Goal: Task Accomplishment & Management: Complete application form

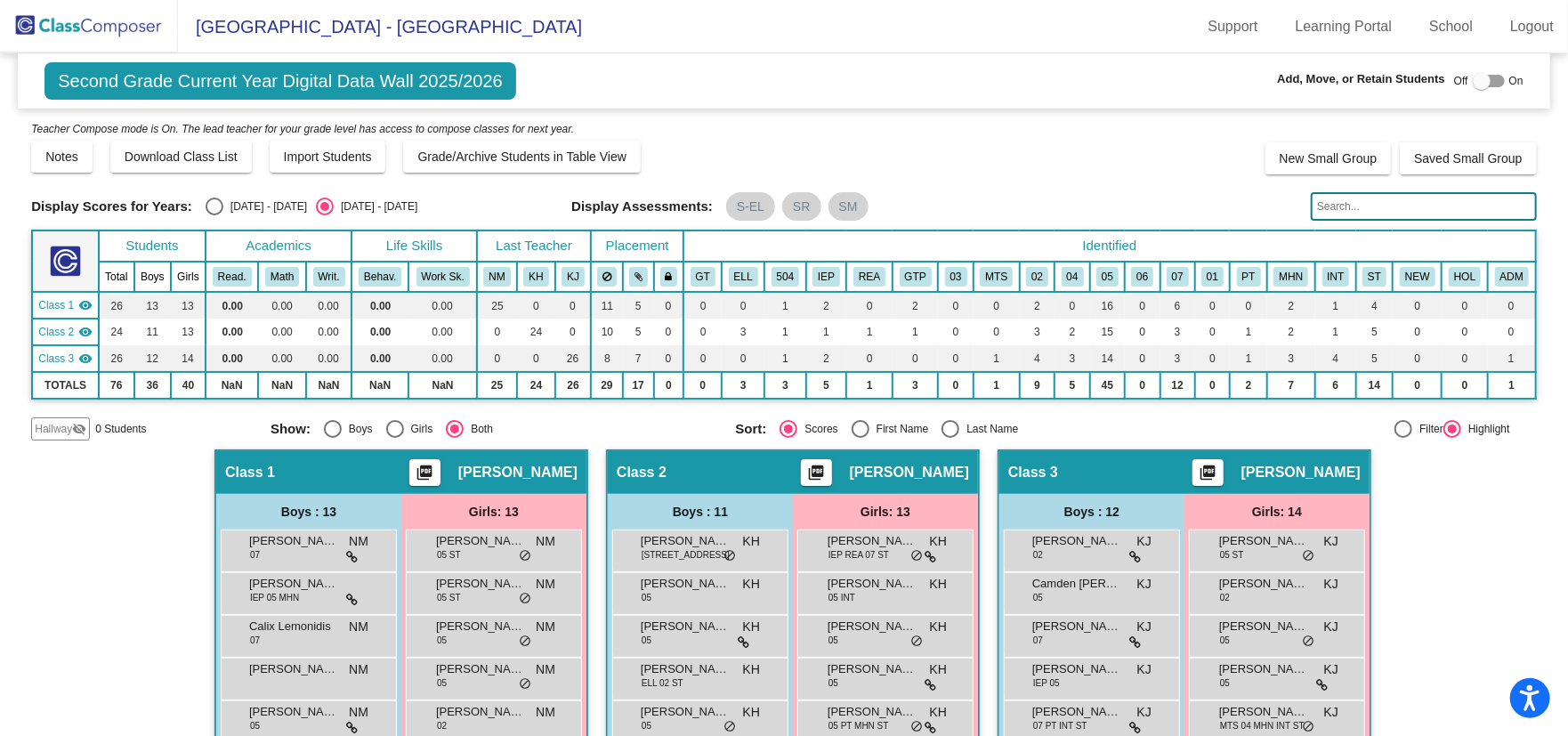
click at [81, 29] on img at bounding box center [89, 26] width 178 height 53
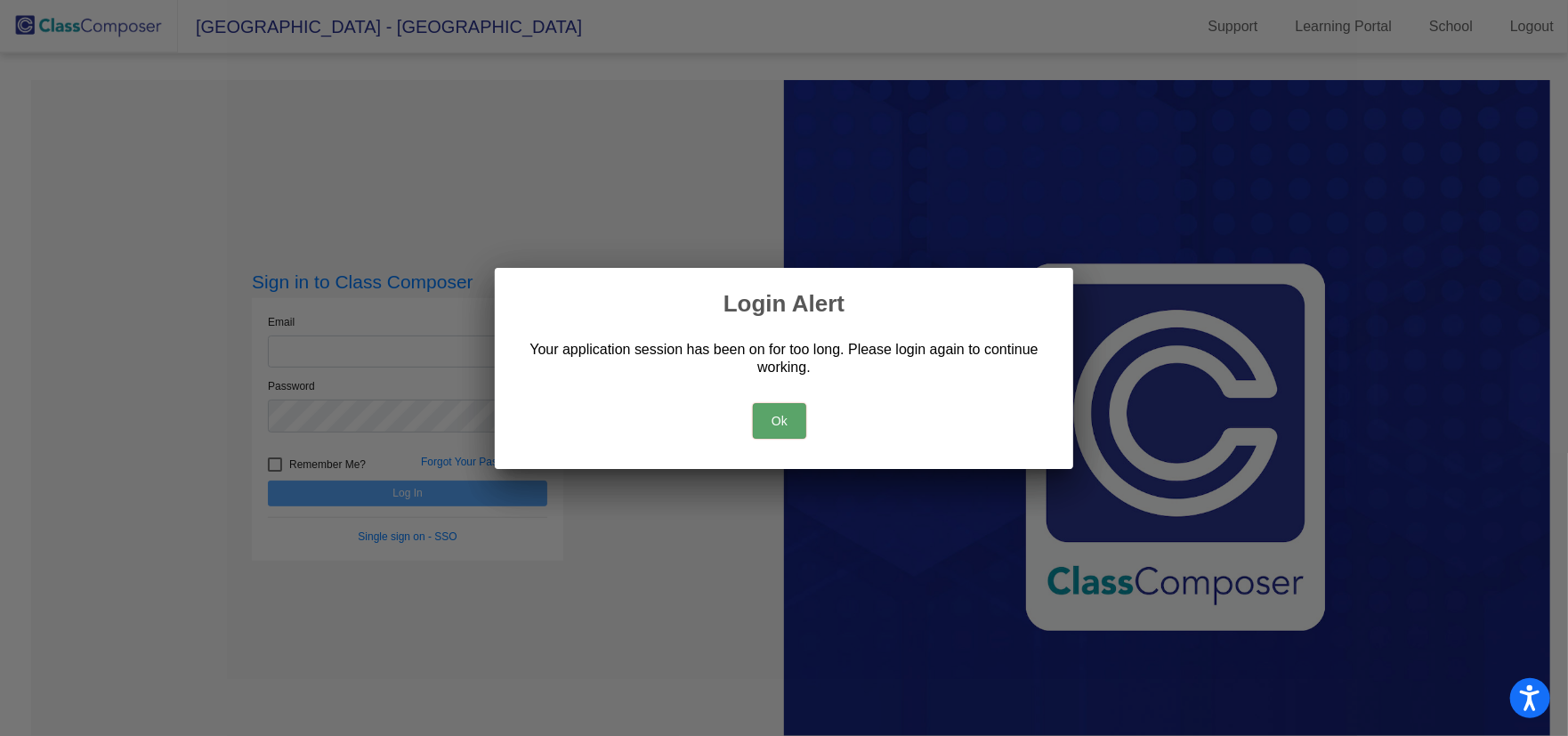
click at [765, 427] on button "Ok" at bounding box center [779, 421] width 54 height 36
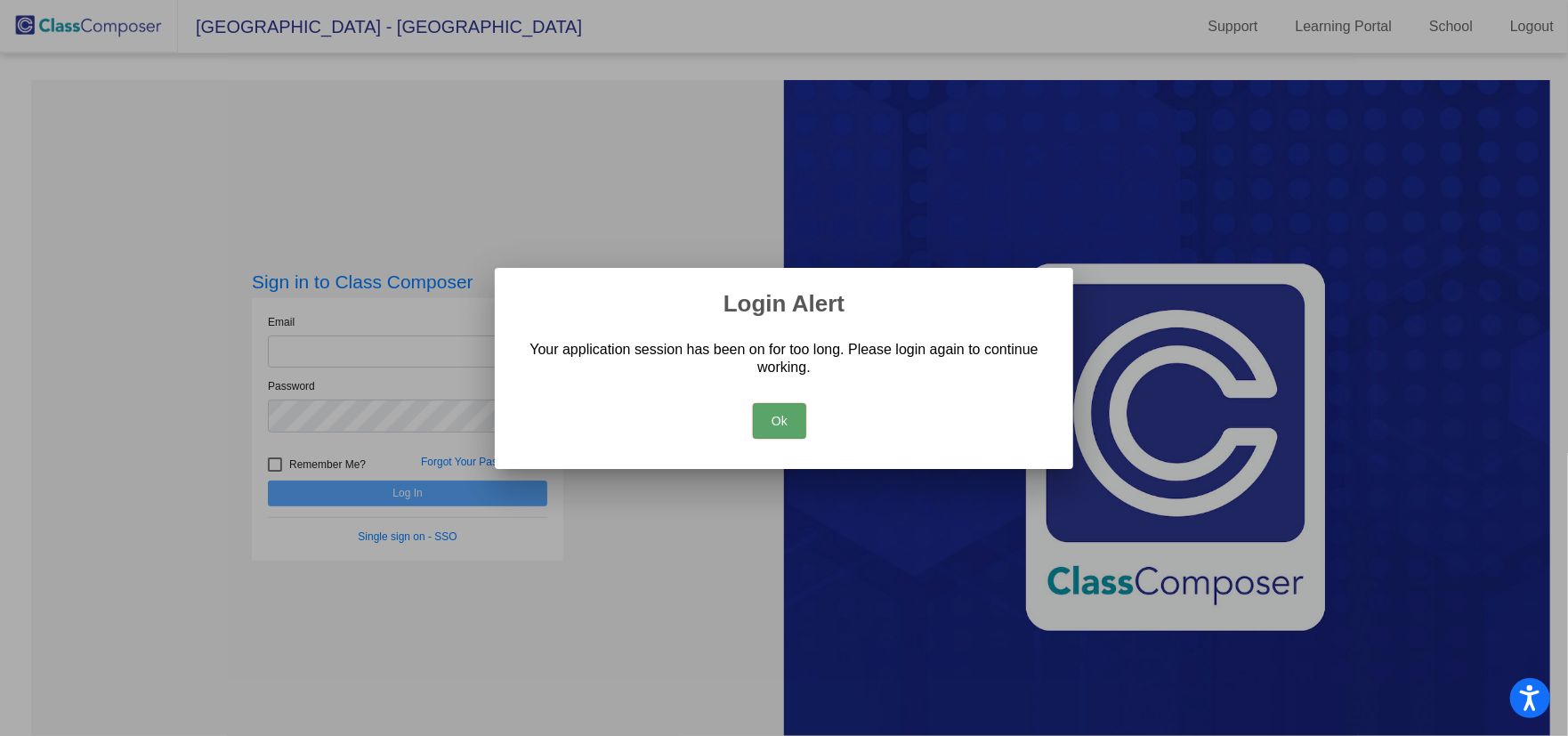
click at [793, 411] on button "Ok" at bounding box center [779, 421] width 54 height 36
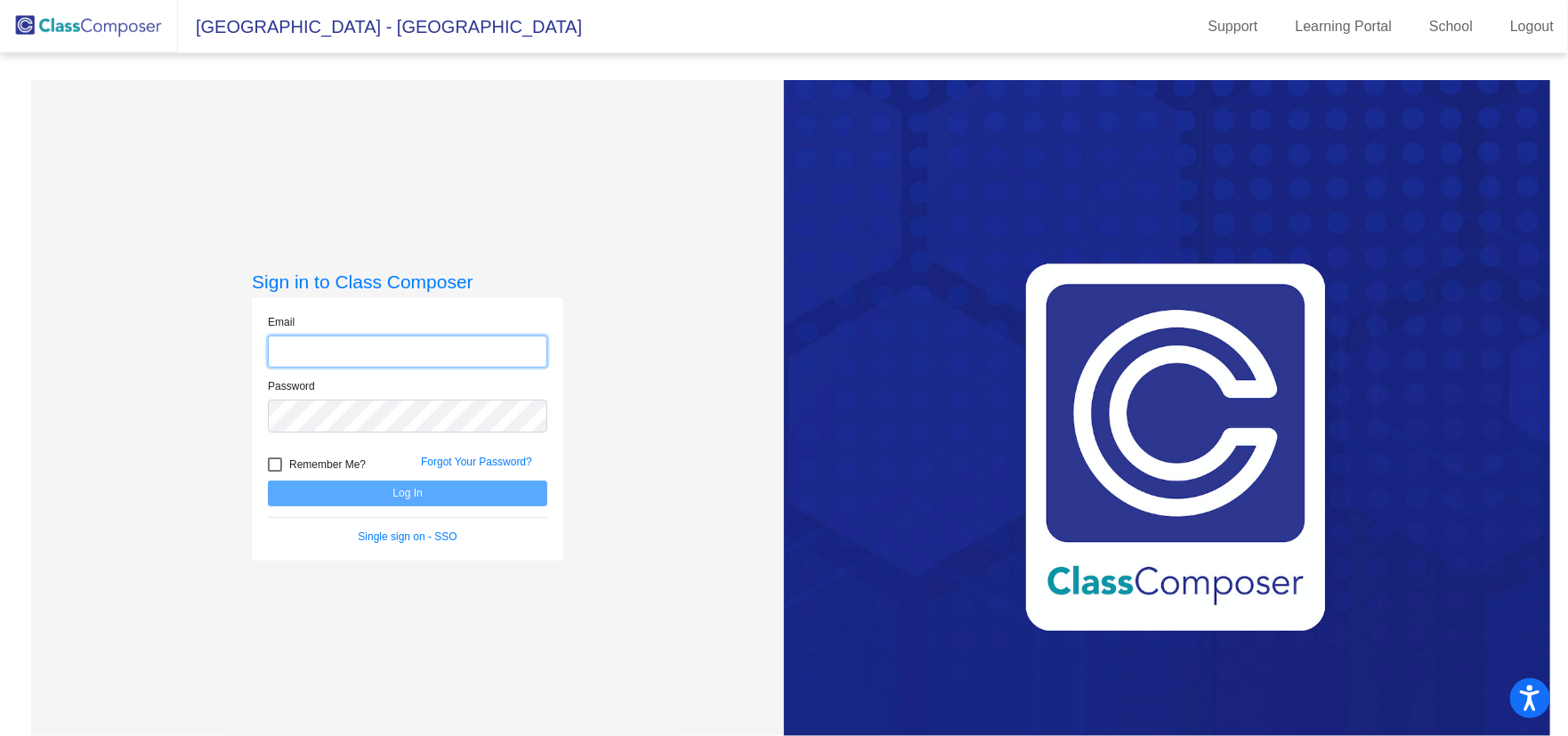
click at [345, 337] on input "email" at bounding box center [408, 352] width 279 height 33
type input "[EMAIL_ADDRESS][DOMAIN_NAME]"
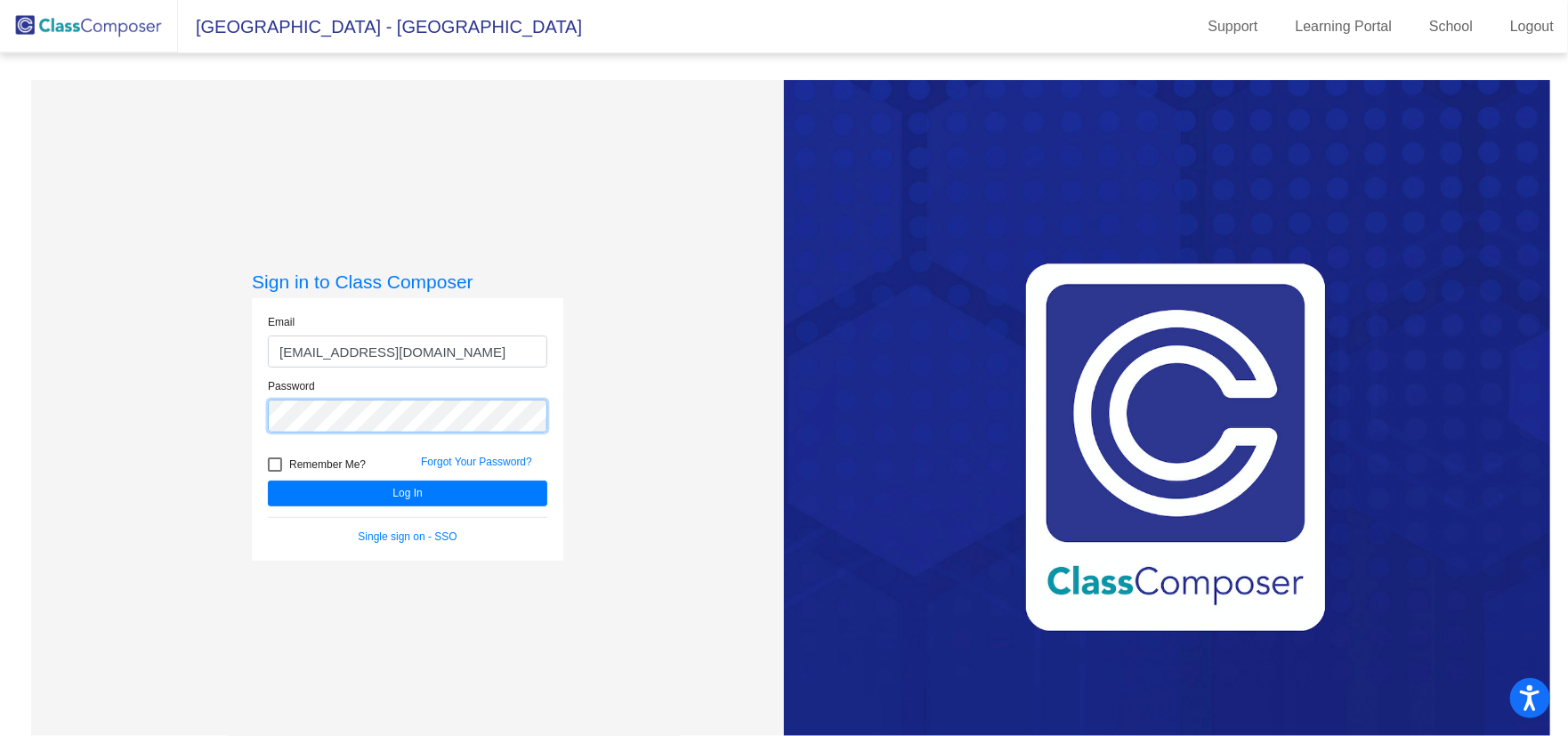
click at [268, 480] on button "Log In" at bounding box center [408, 493] width 279 height 25
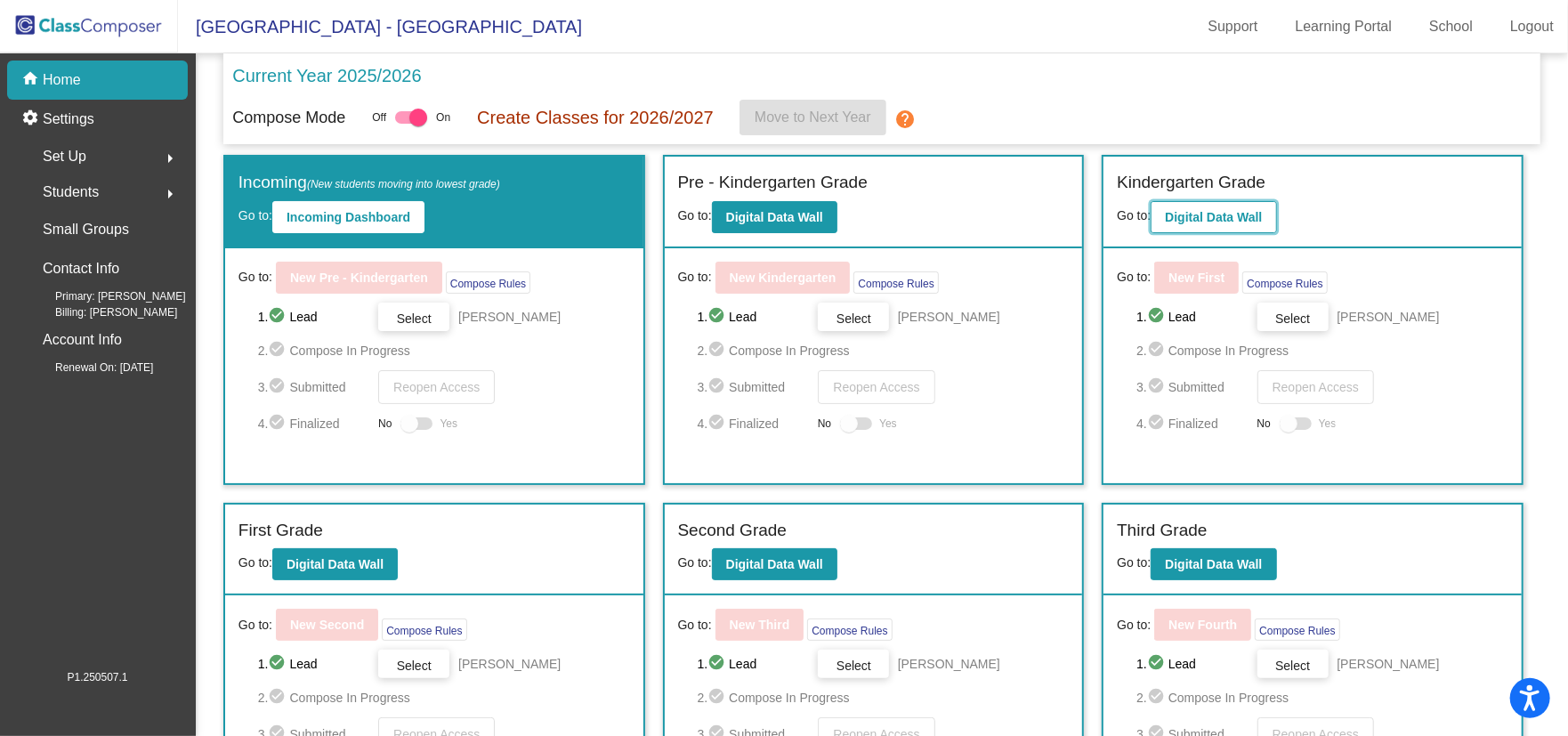
click at [1213, 216] on b "Digital Data Wall" at bounding box center [1213, 217] width 97 height 14
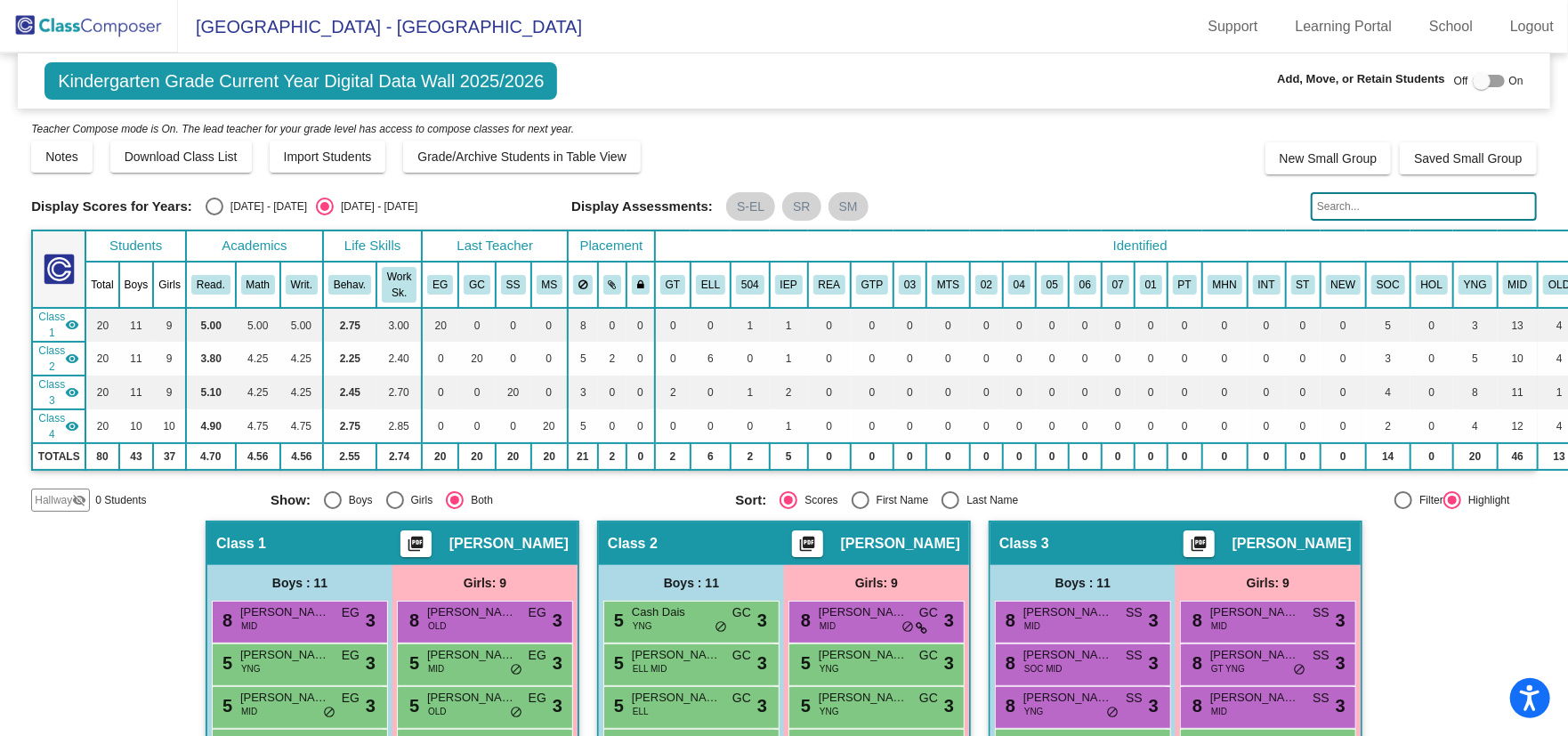
click at [1363, 207] on input "text" at bounding box center [1424, 207] width 226 height 28
paste input "[PERSON_NAME]"
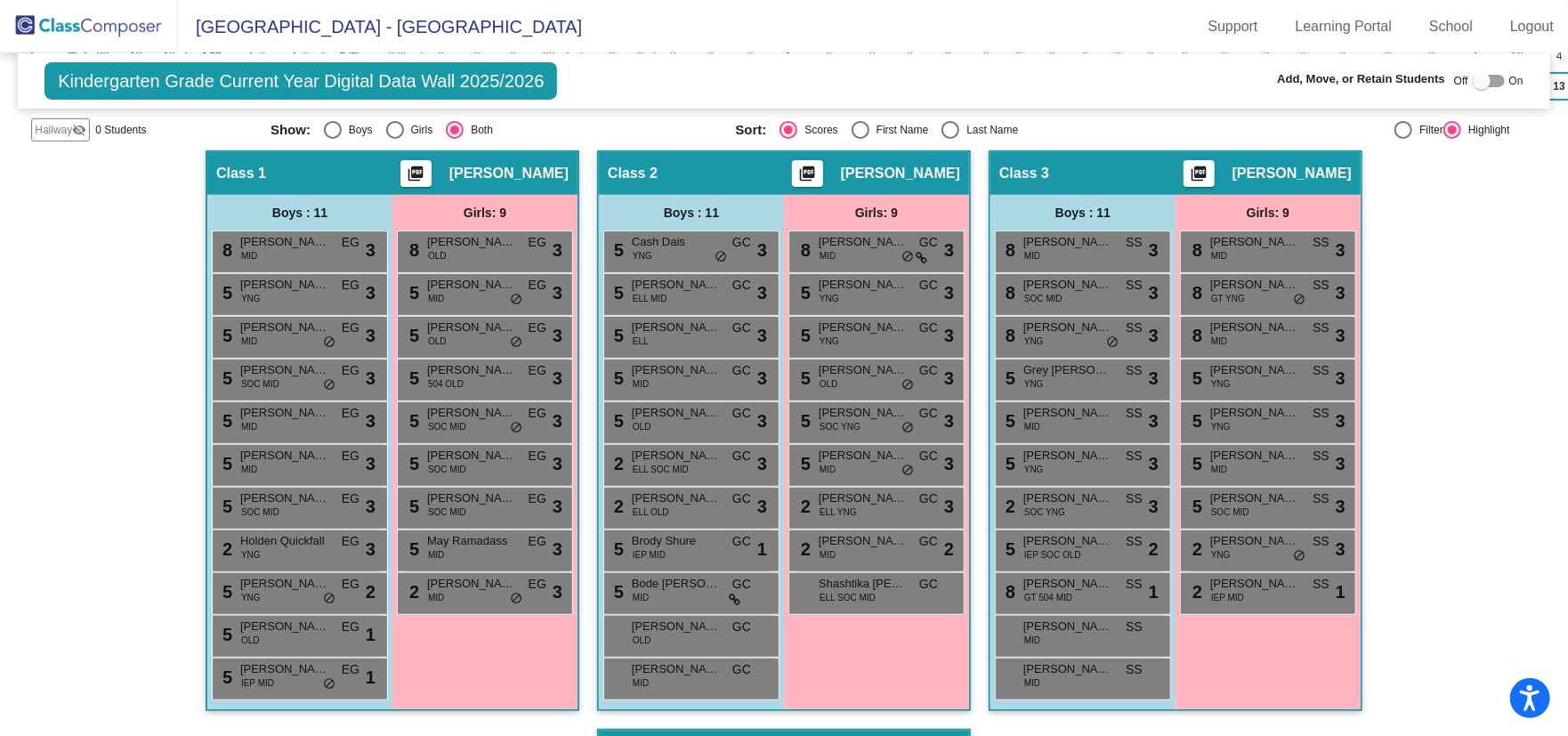
scroll to position [103, 0]
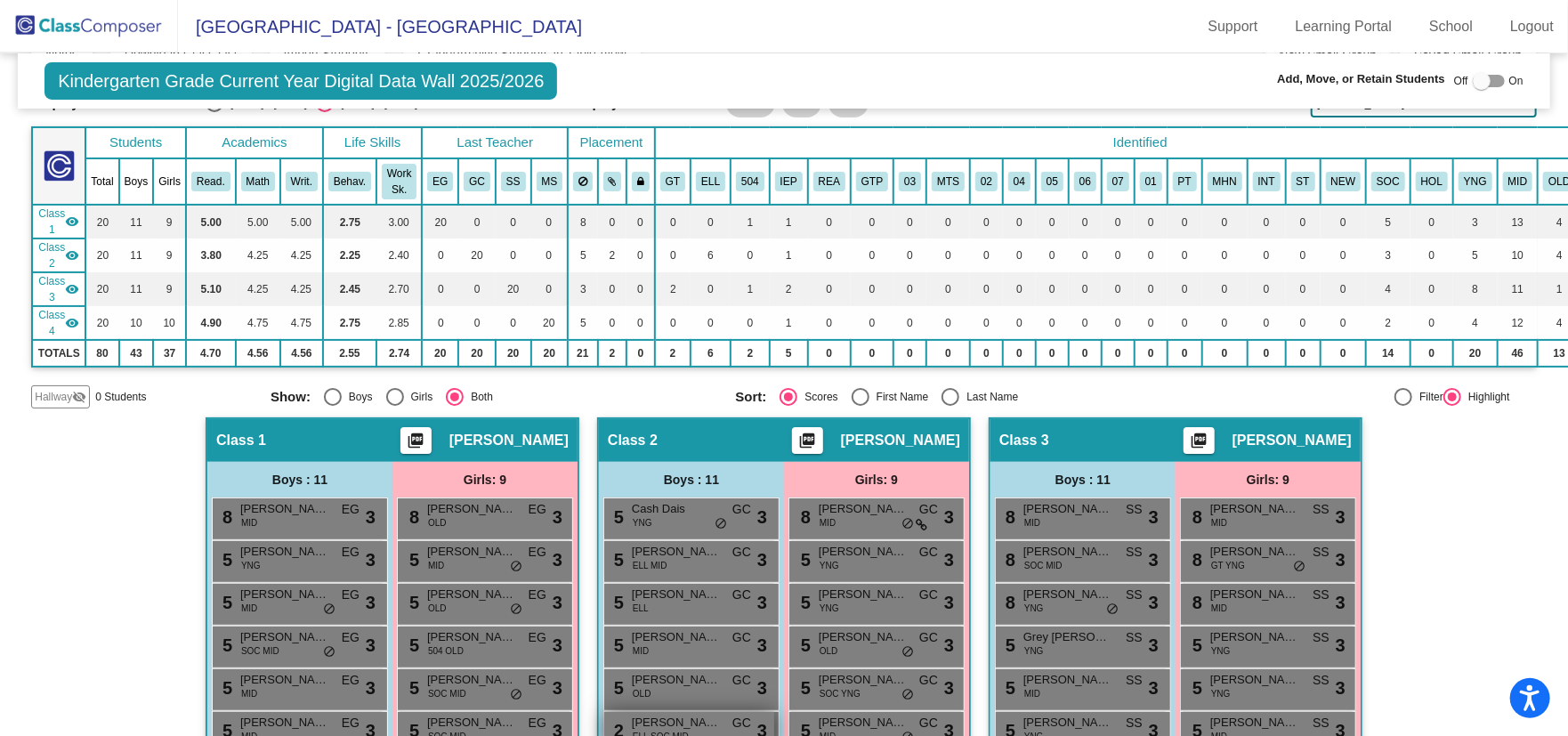
type input "[PERSON_NAME]"
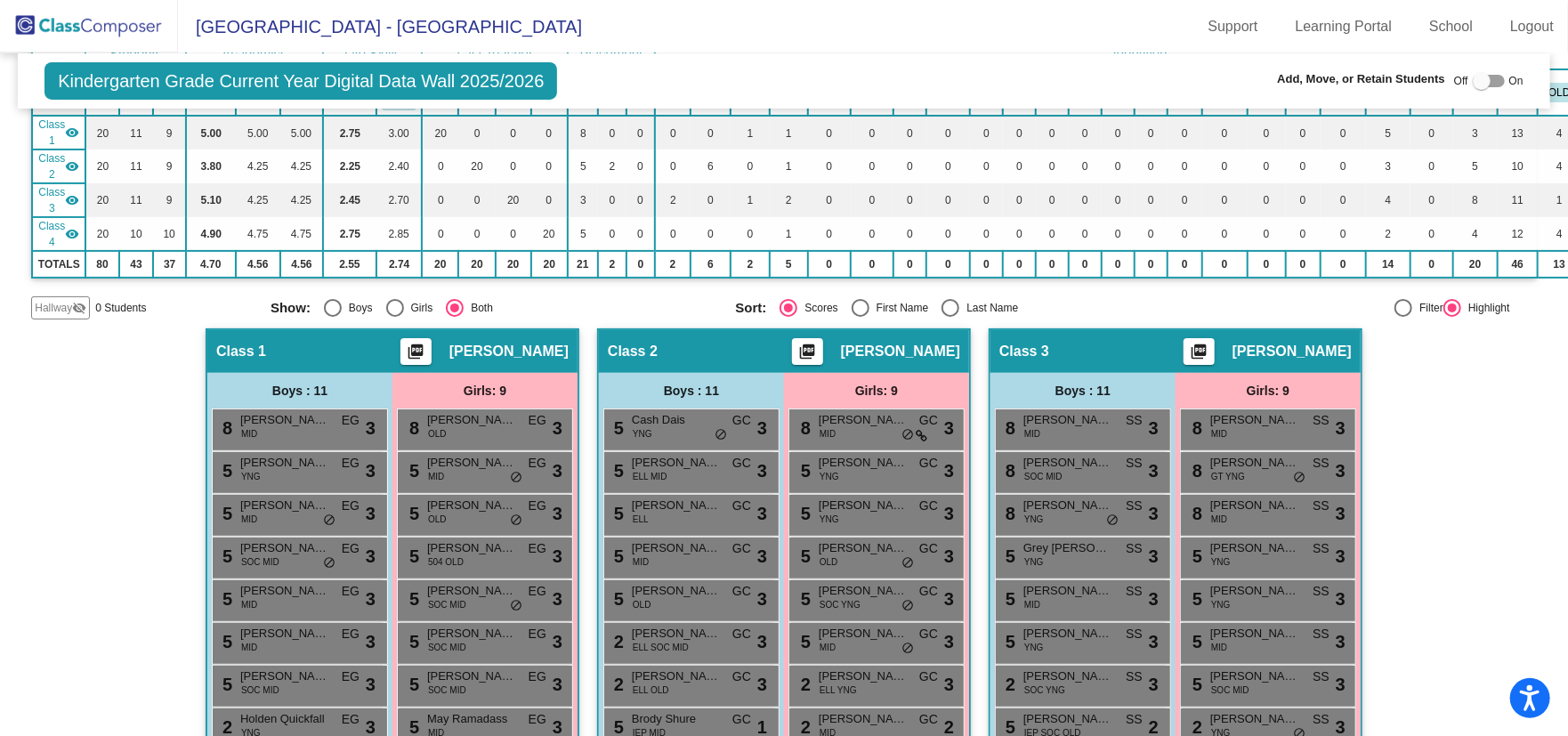
scroll to position [0, 0]
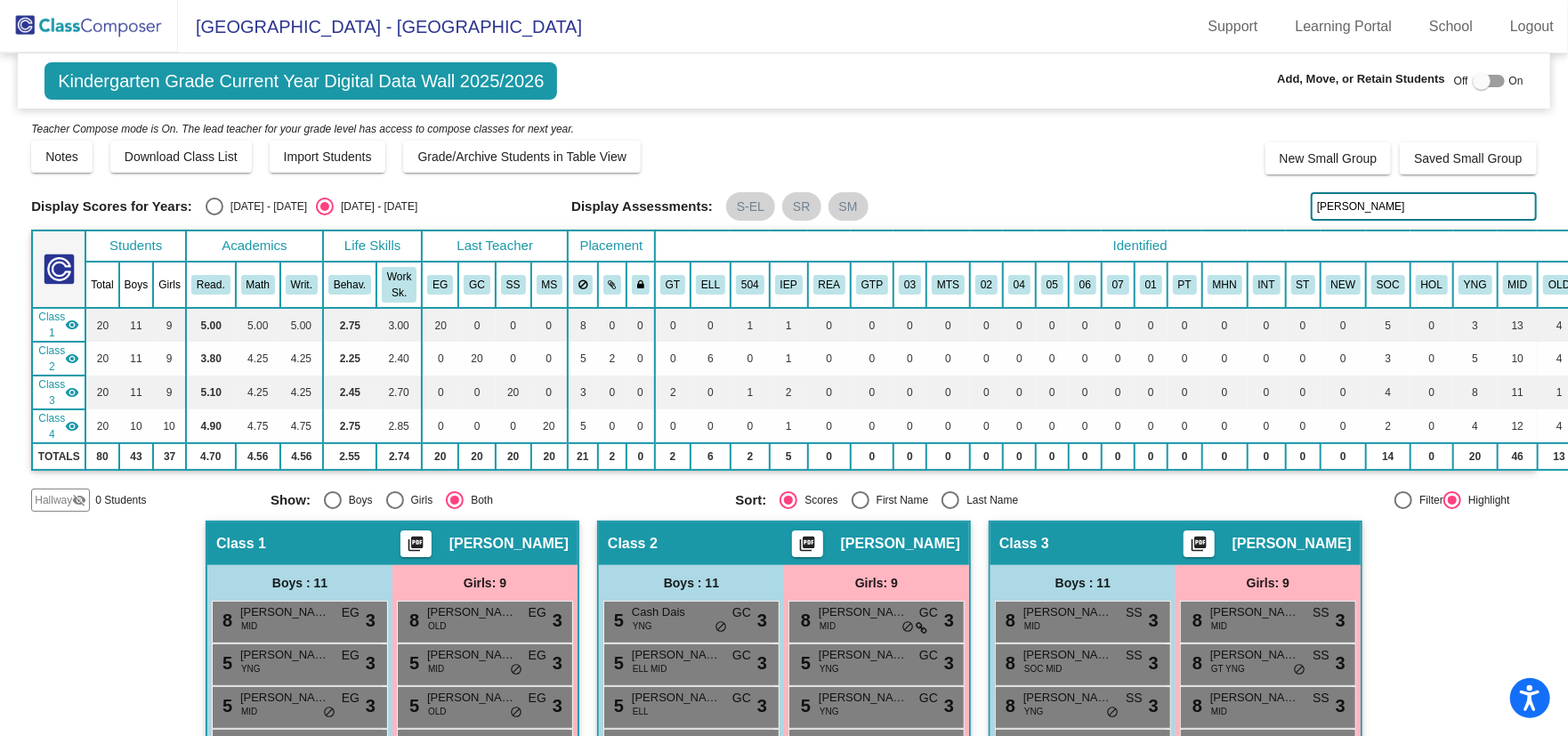
click at [1473, 90] on label at bounding box center [1489, 81] width 32 height 22
checkbox input "true"
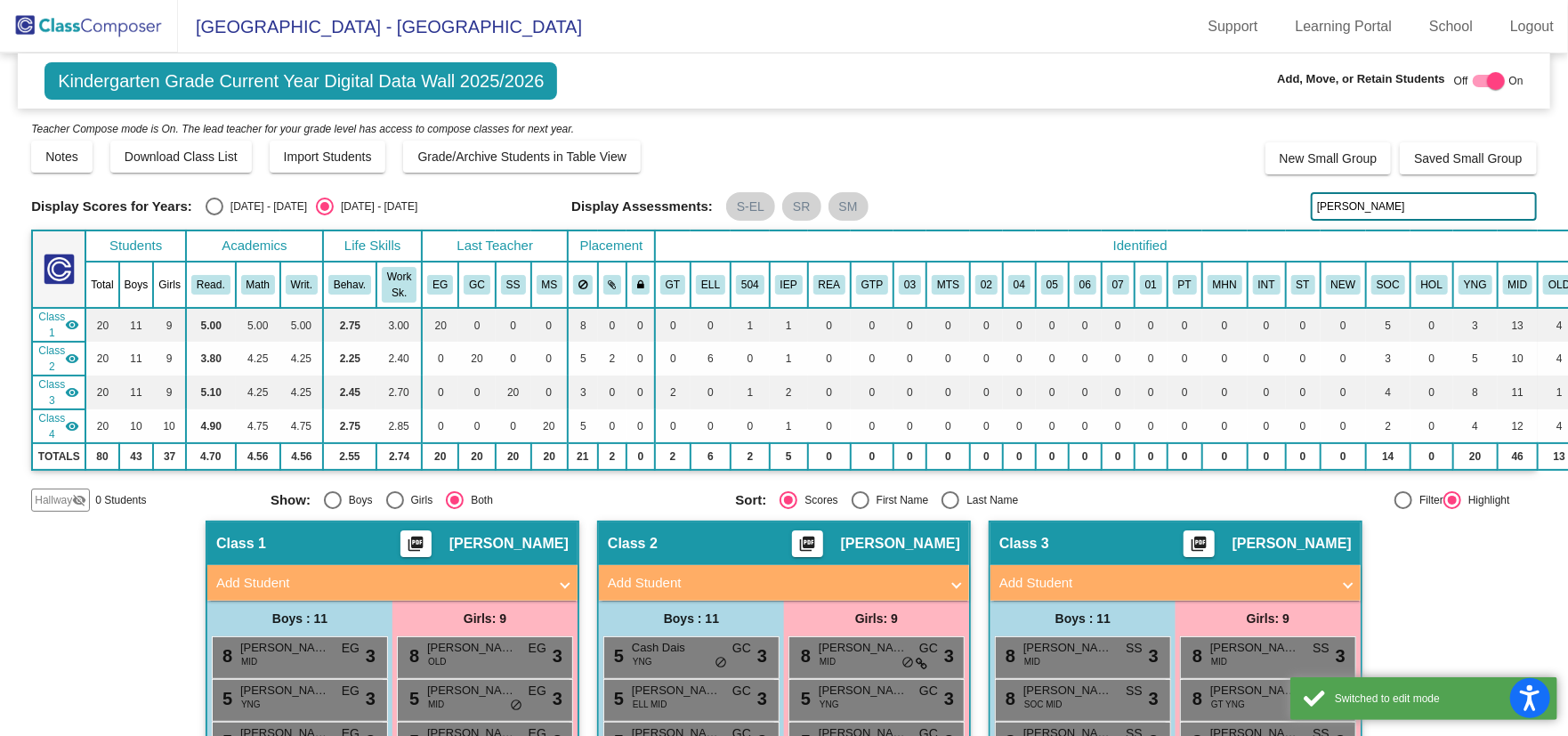
click at [62, 496] on span "Hallway" at bounding box center [54, 500] width 38 height 16
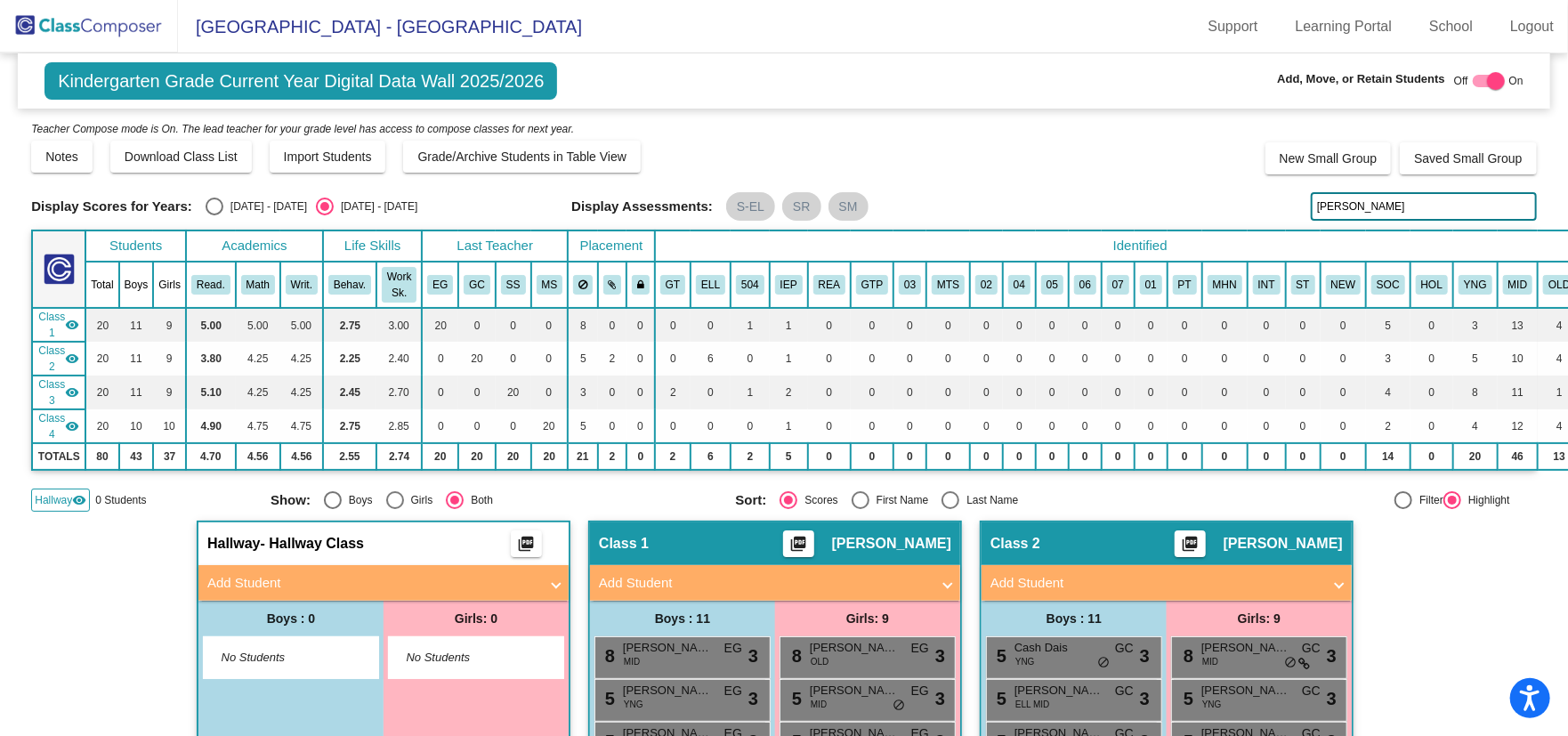
scroll to position [89, 0]
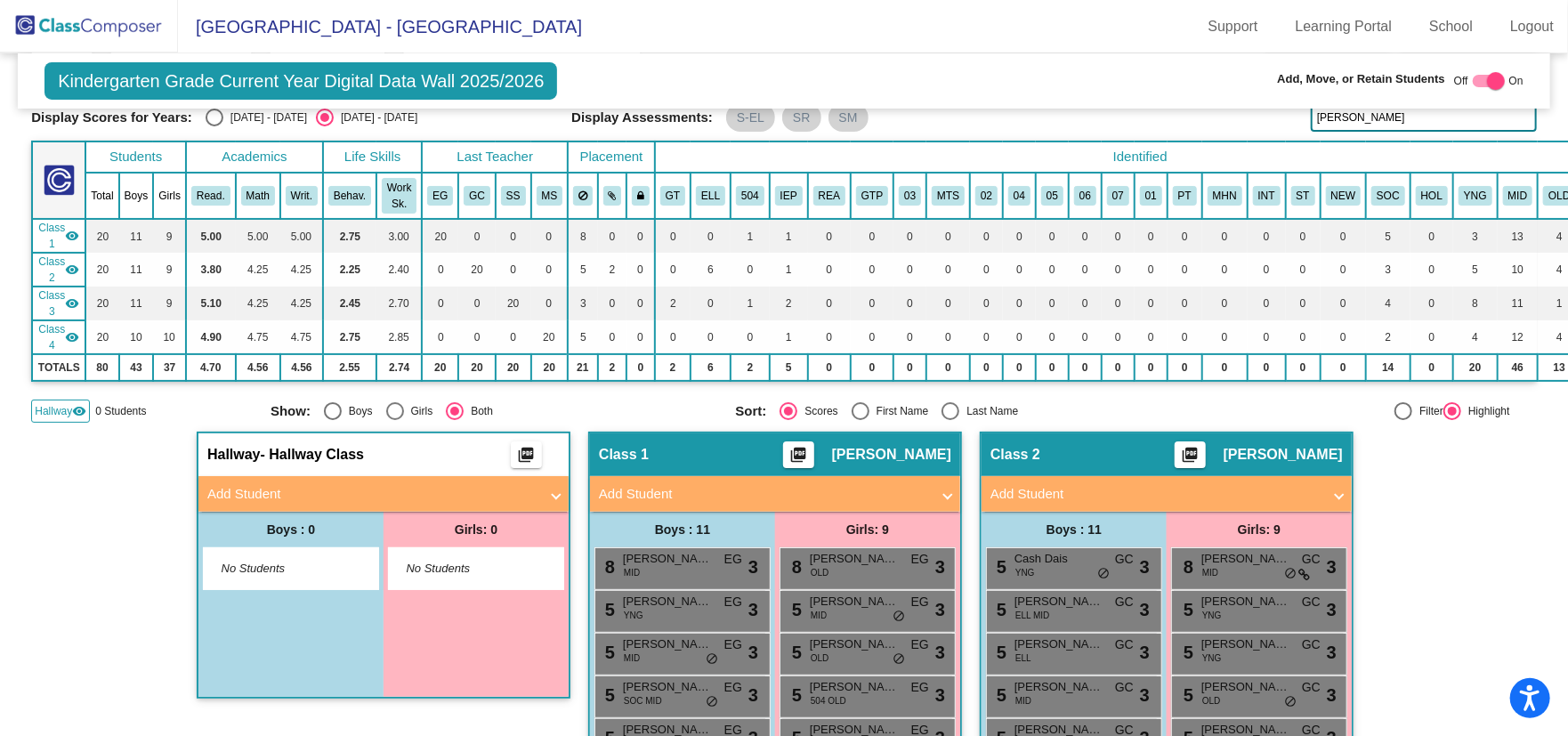
click at [1047, 485] on mat-panel-title "Add Student" at bounding box center [1156, 494] width 331 height 21
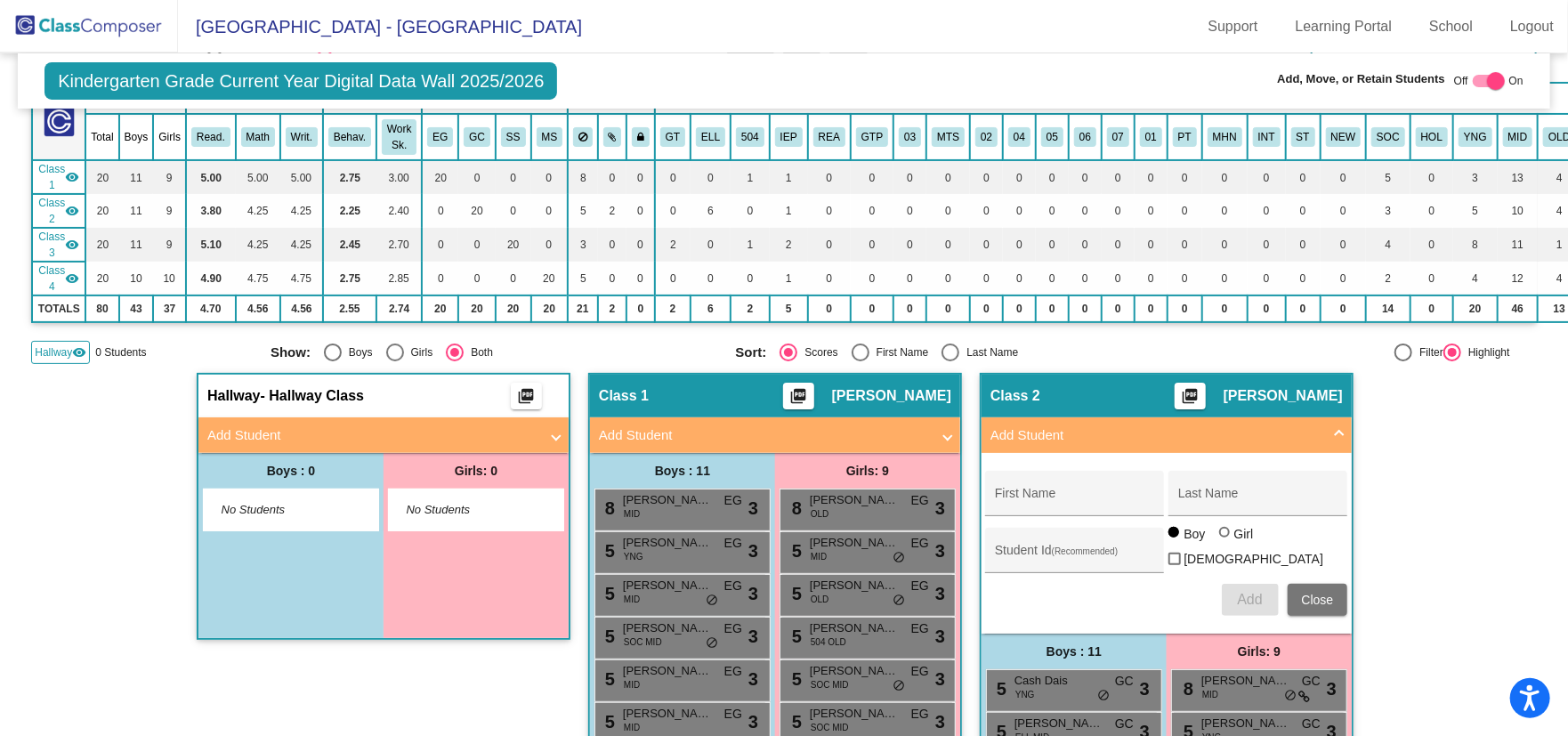
scroll to position [178, 0]
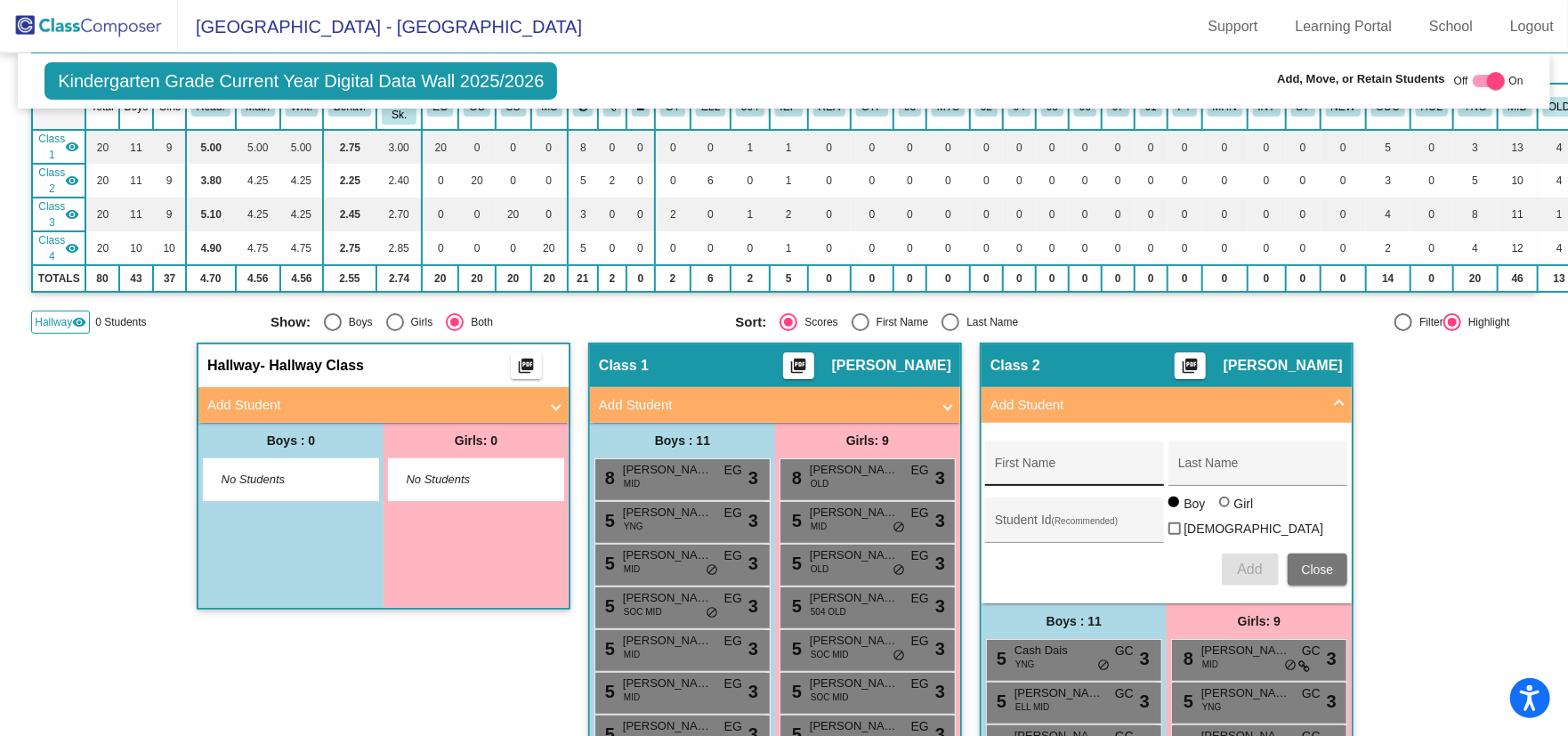
click at [1051, 476] on div "First Name" at bounding box center [1076, 468] width 160 height 37
paste input "[PERSON_NAME]"
type input "[PERSON_NAME]"
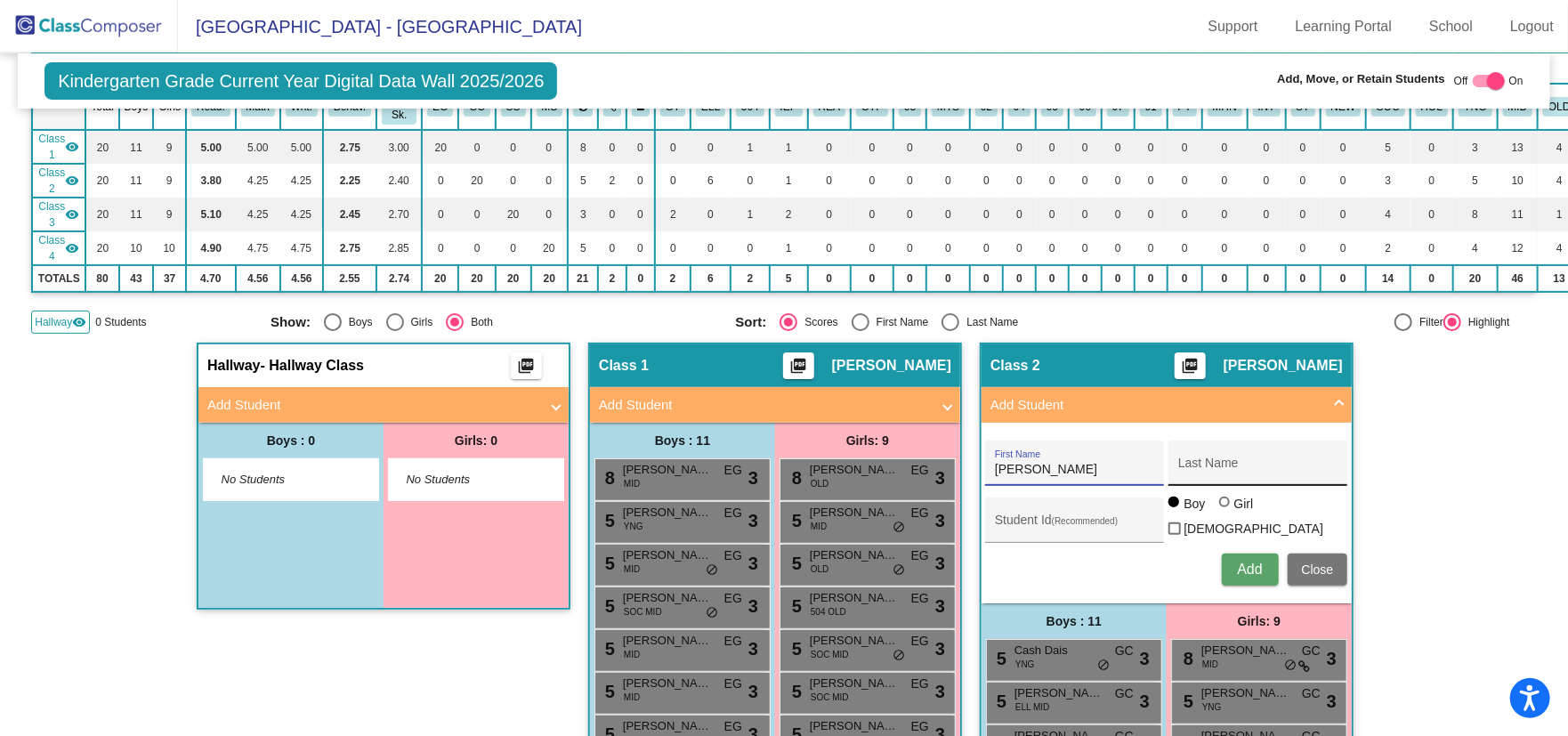
click at [1206, 462] on input "Last Name" at bounding box center [1259, 469] width 160 height 14
paste input "[PERSON_NAME]"
click at [1231, 464] on input "[PERSON_NAME]" at bounding box center [1259, 469] width 160 height 14
type input "[PERSON_NAME]"
click at [1038, 523] on input "Student Id (Recommended)" at bounding box center [1076, 527] width 160 height 14
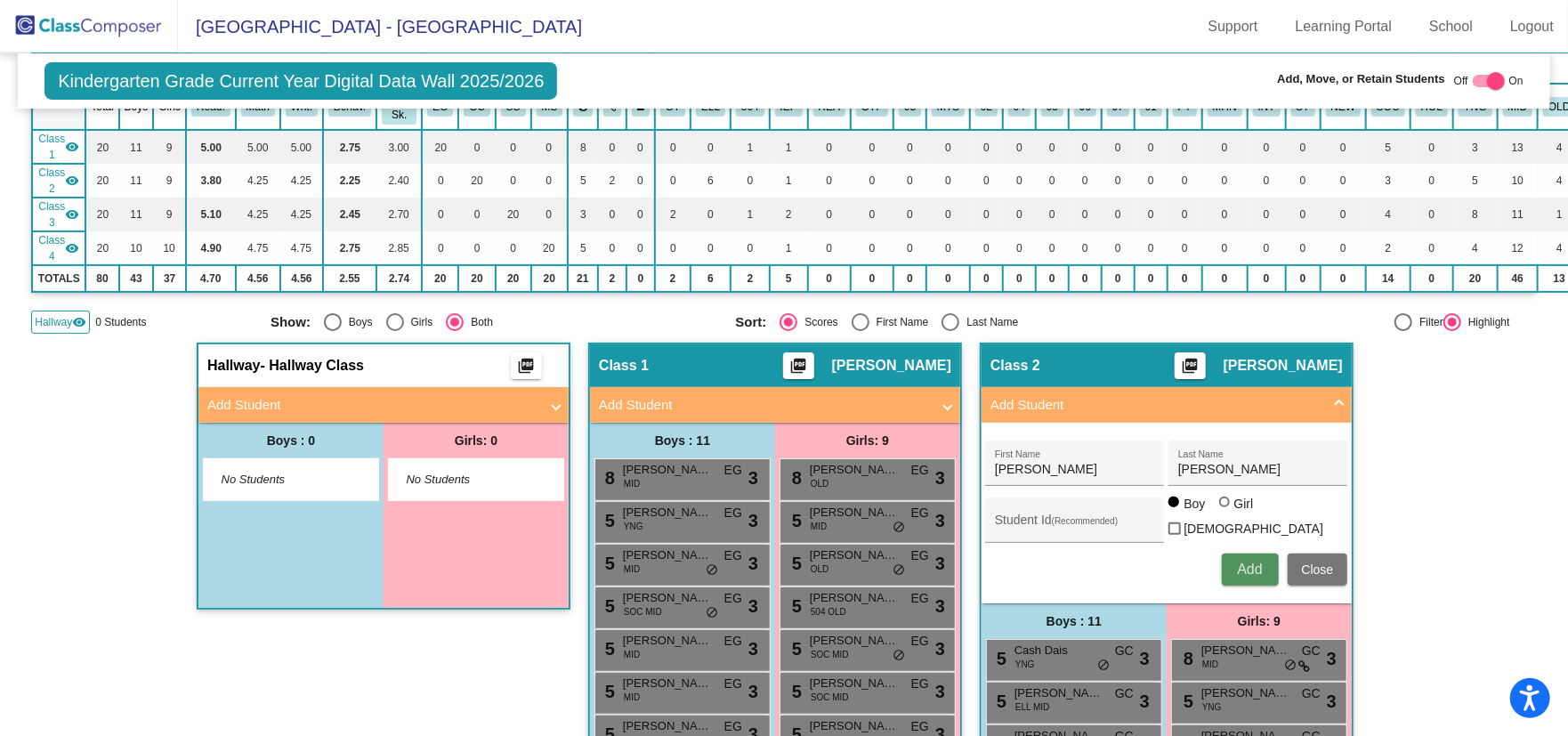
click at [1237, 561] on span "Add" at bounding box center [1249, 569] width 25 height 15
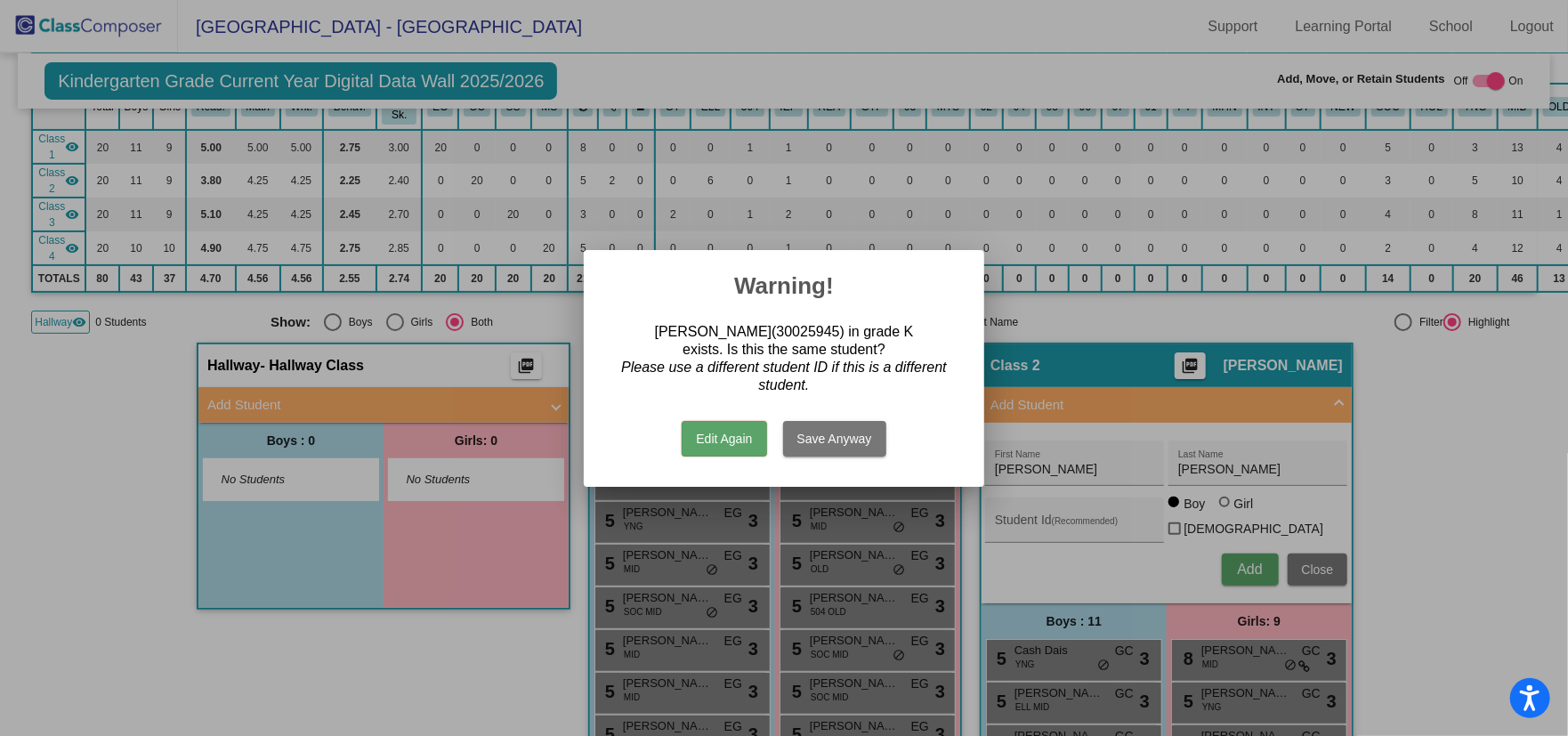
click at [840, 433] on button "Save Anyway" at bounding box center [834, 439] width 103 height 36
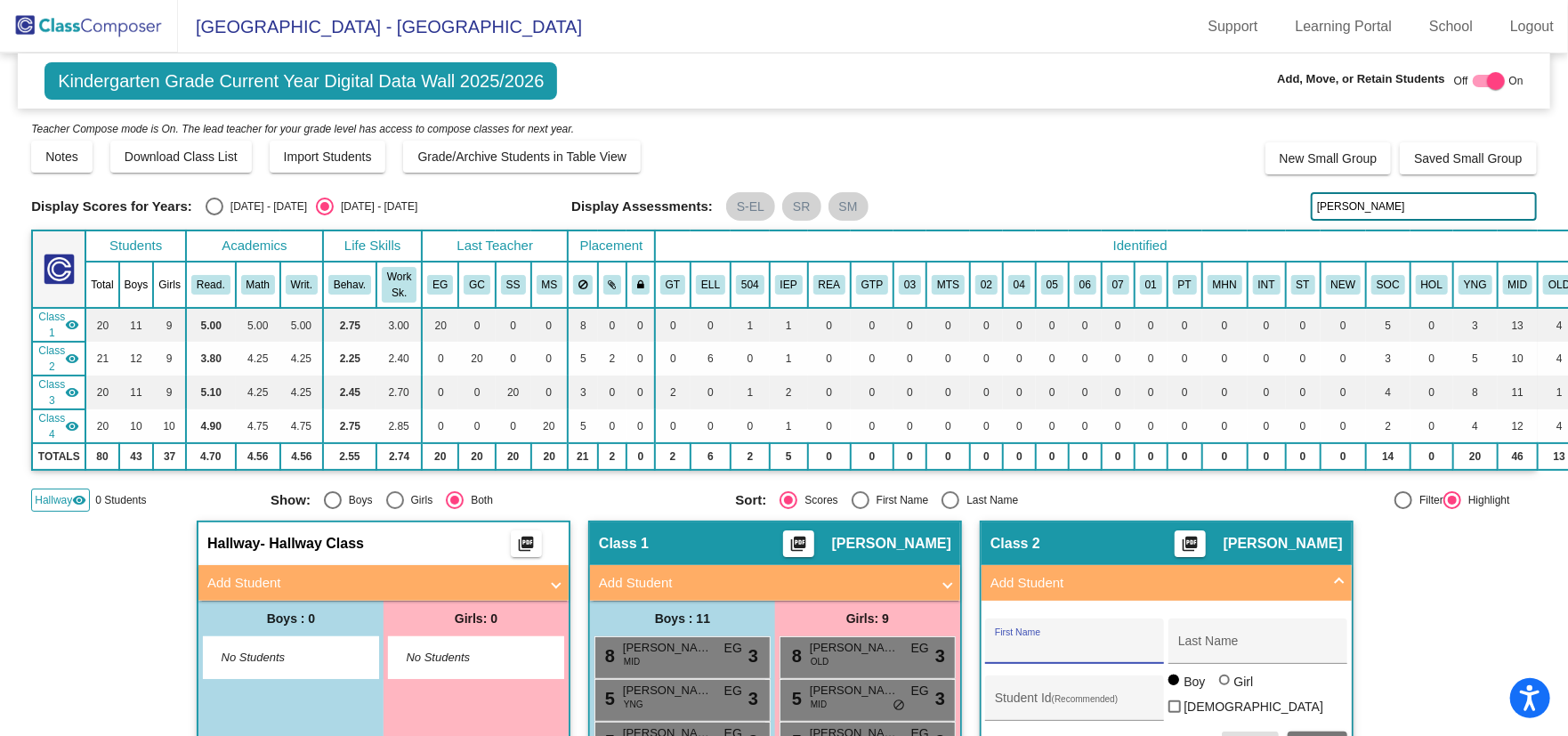
click at [102, 29] on img at bounding box center [89, 26] width 178 height 53
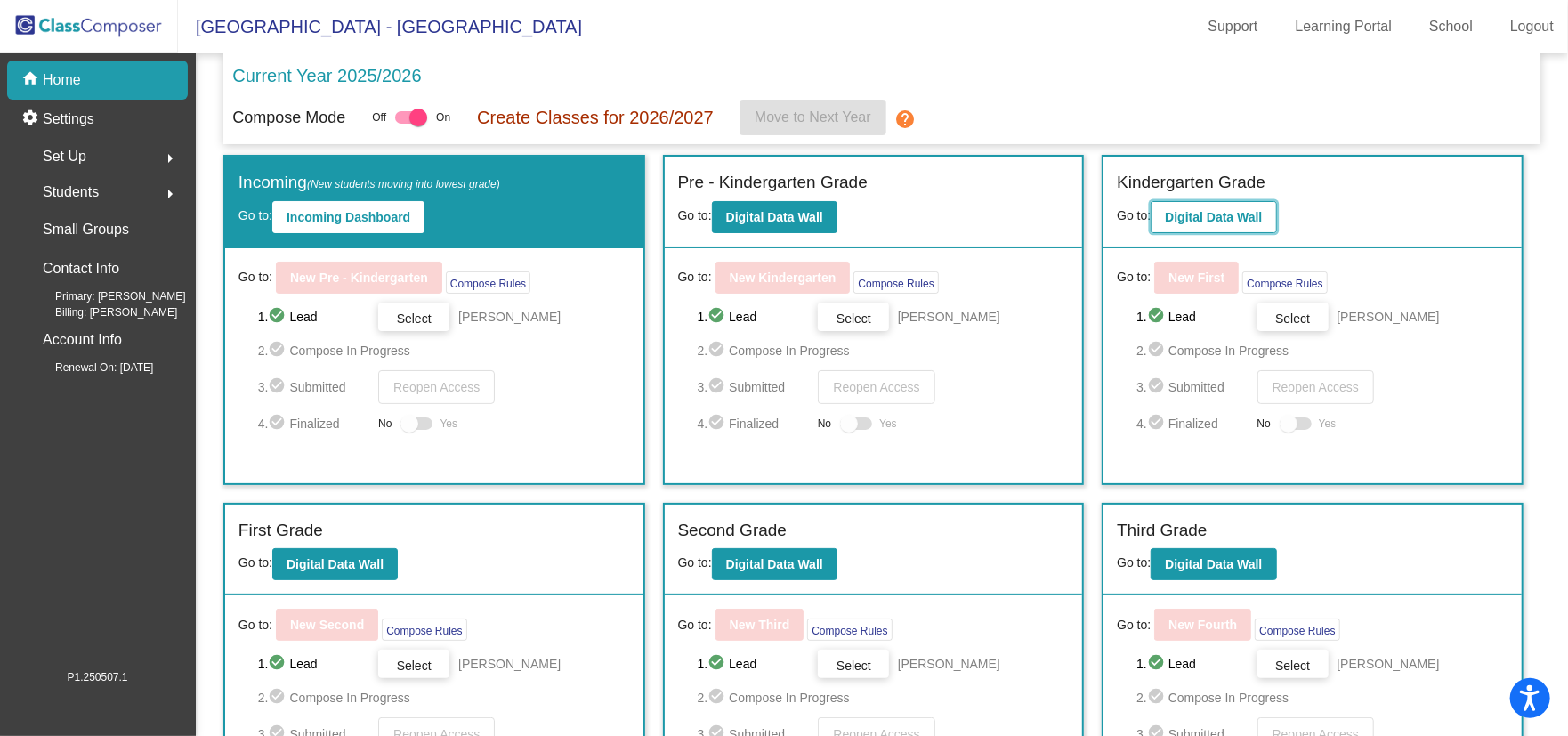
click at [1229, 213] on b "Digital Data Wall" at bounding box center [1213, 217] width 97 height 14
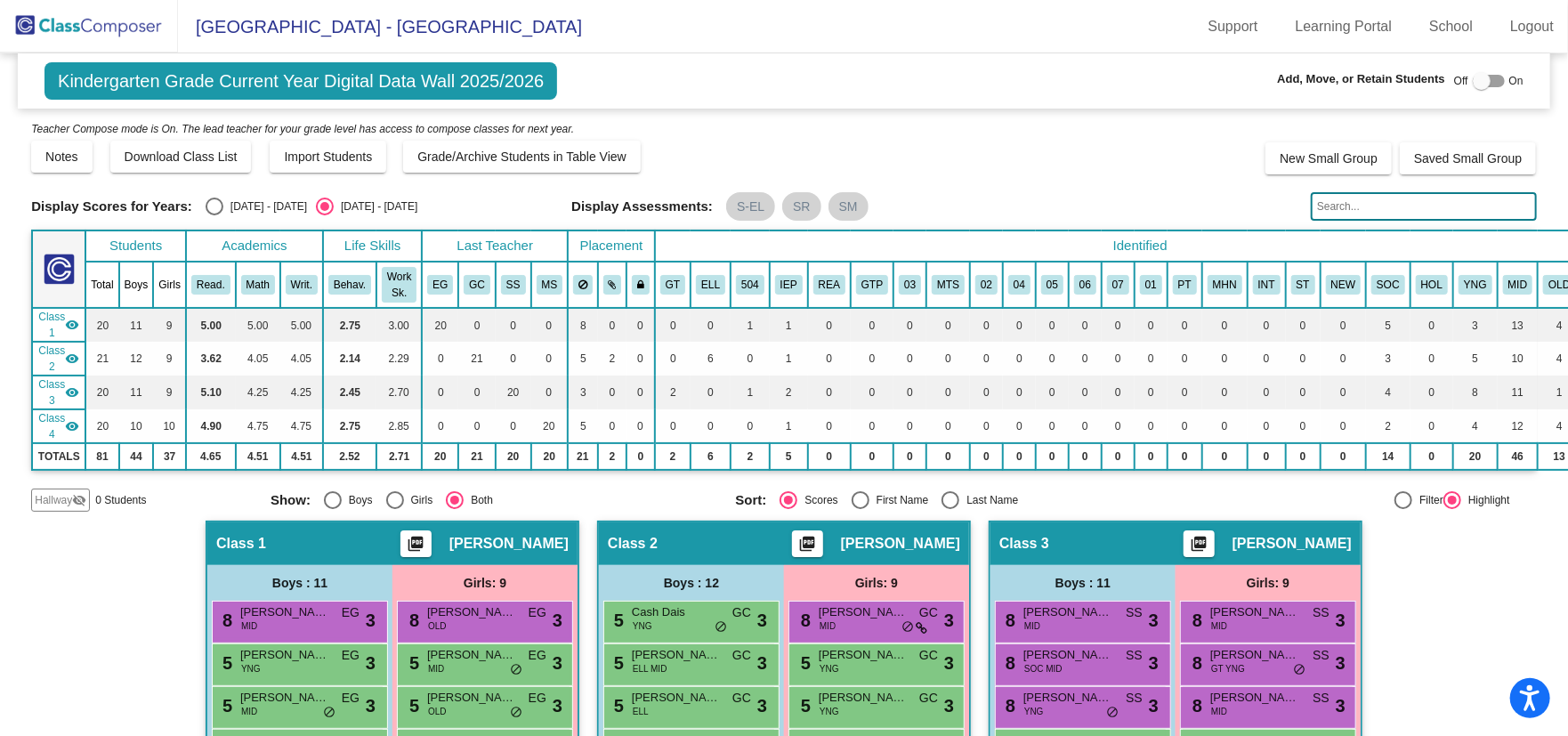
click at [1388, 194] on input "text" at bounding box center [1424, 207] width 226 height 28
paste input "[PERSON_NAME]"
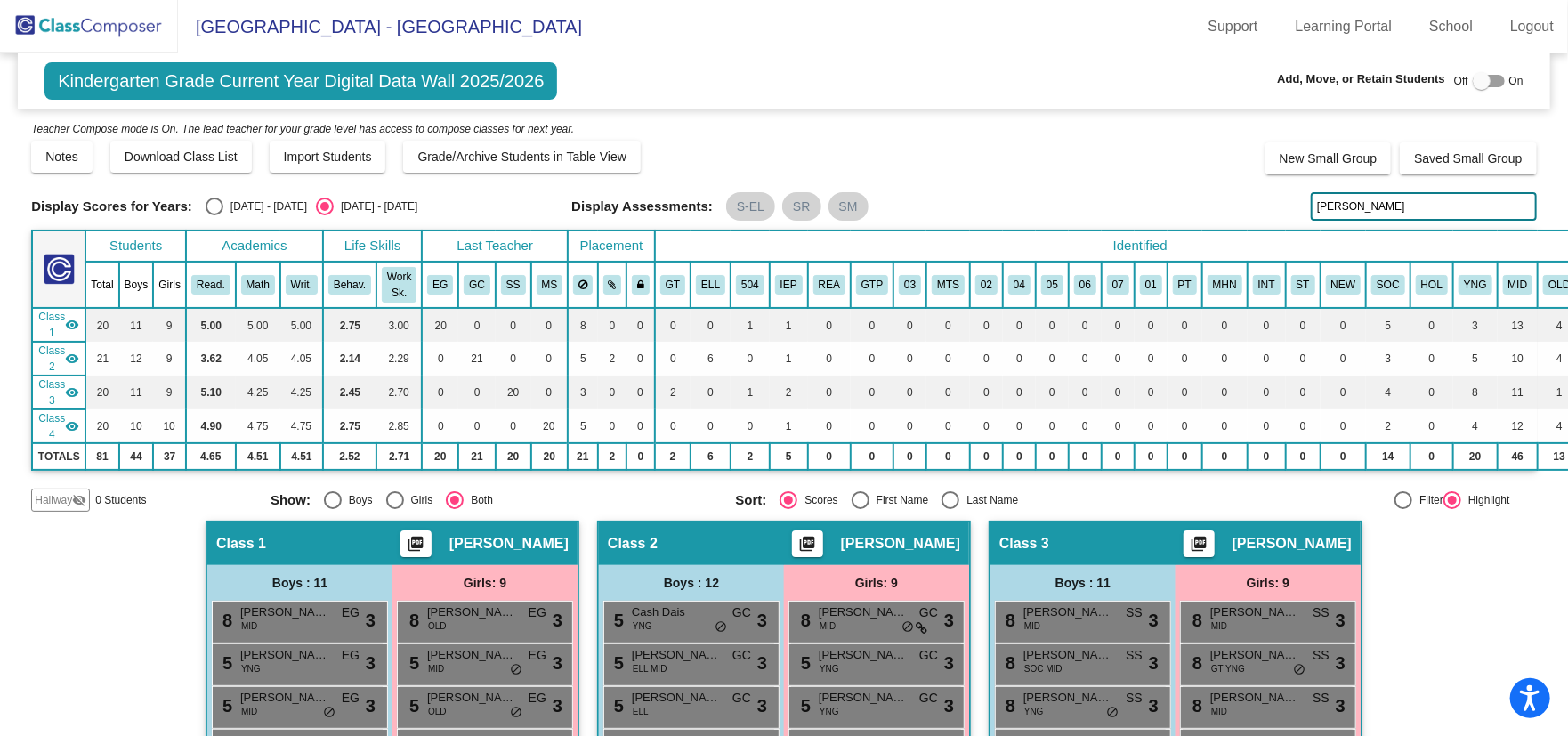
type input "[PERSON_NAME]"
click at [60, 33] on img at bounding box center [89, 26] width 178 height 53
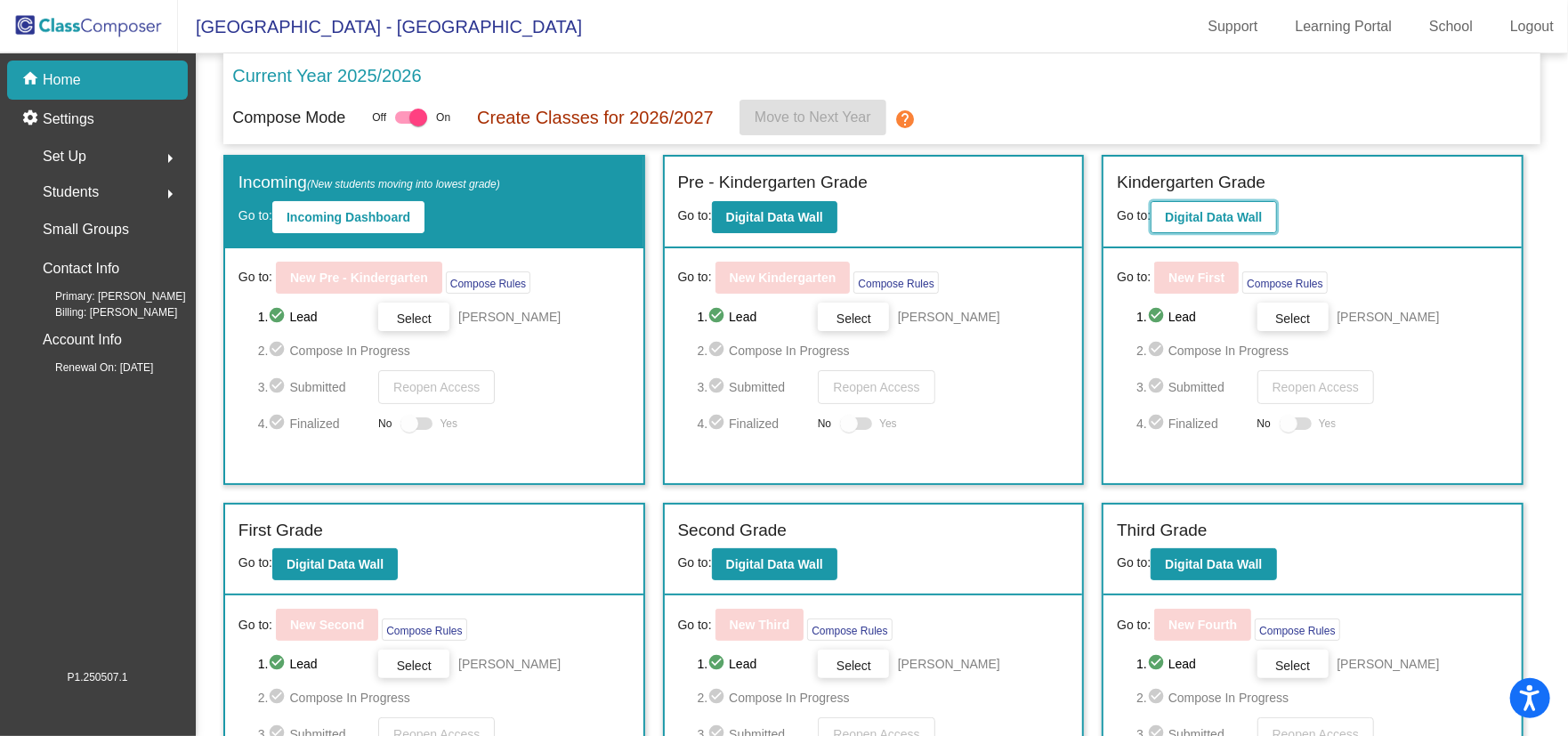
click at [1196, 226] on button "Digital Data Wall" at bounding box center [1213, 217] width 125 height 32
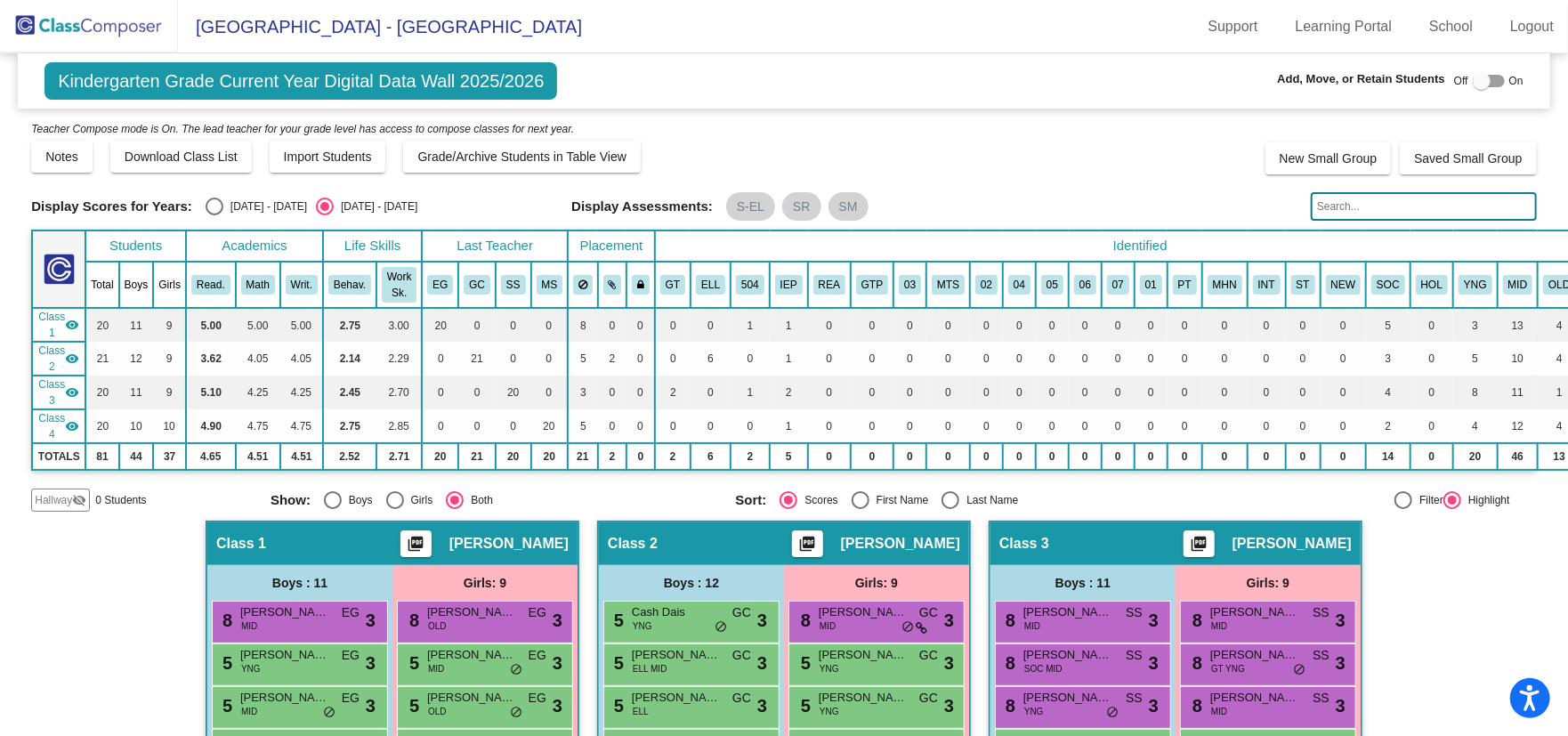
click at [86, 21] on img at bounding box center [89, 26] width 178 height 53
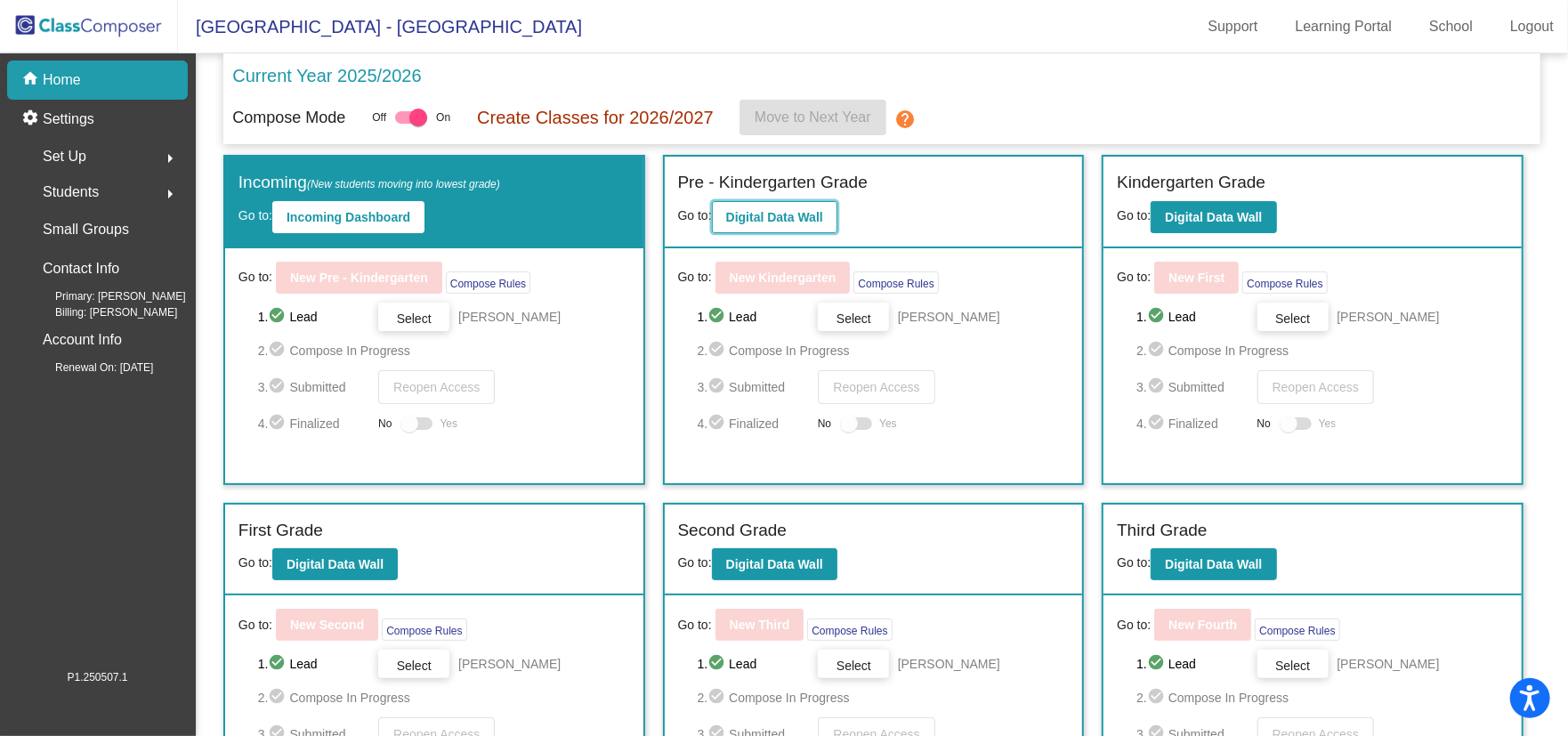
click at [789, 224] on button "Digital Data Wall" at bounding box center [775, 217] width 125 height 32
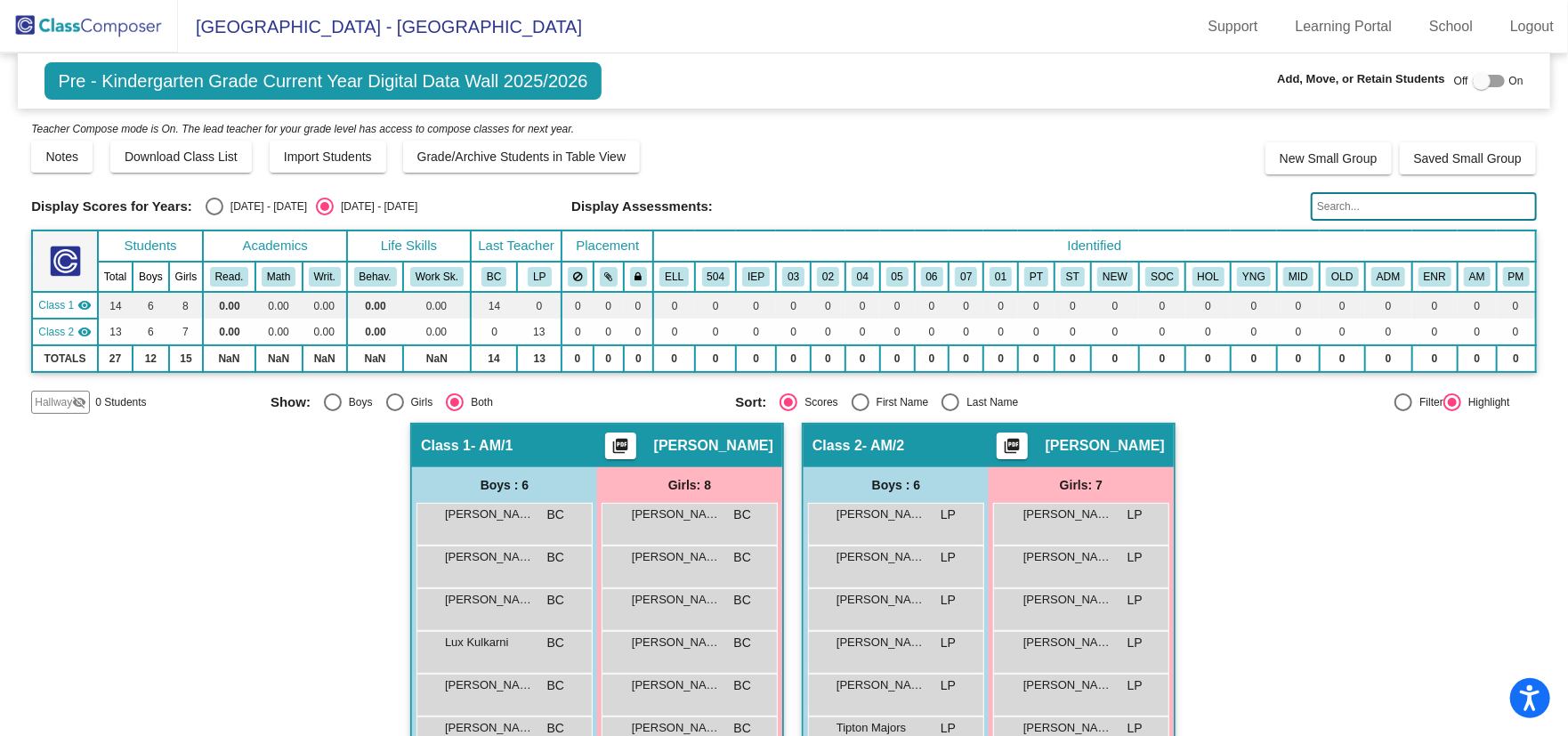
click at [1351, 208] on input "text" at bounding box center [1424, 207] width 226 height 28
paste input "[PERSON_NAME]"
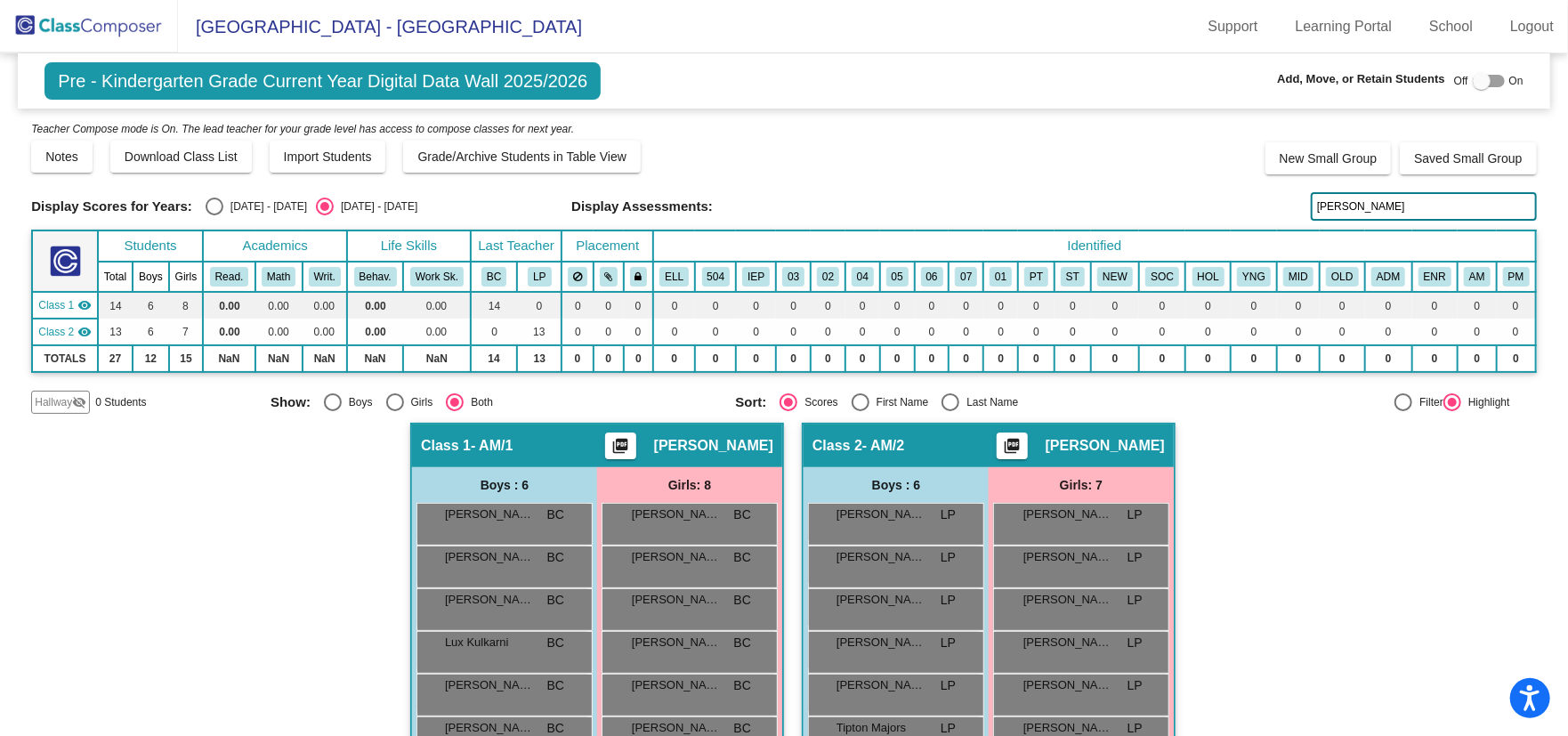
type input "[PERSON_NAME]"
click at [129, 25] on img at bounding box center [89, 26] width 178 height 53
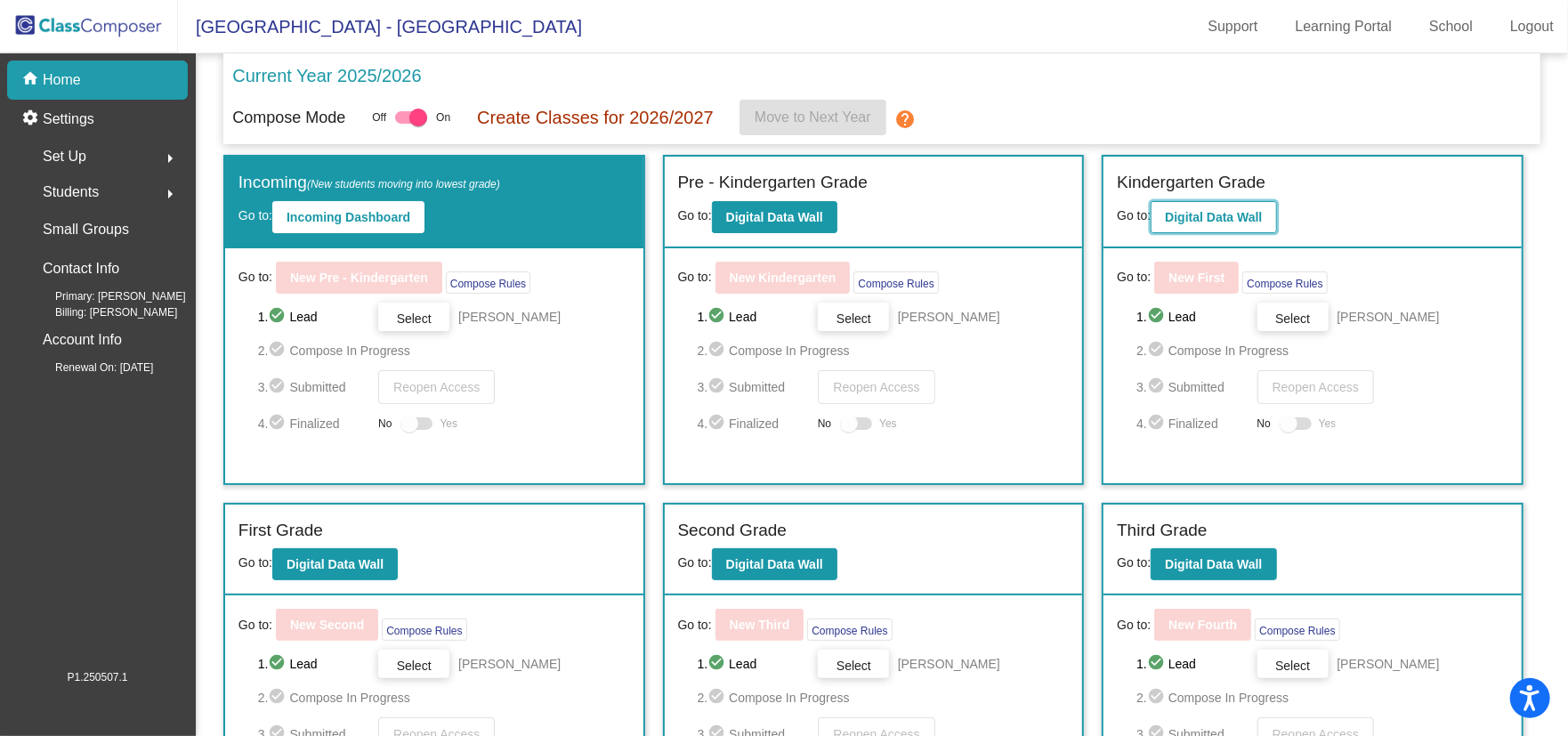
click at [1252, 227] on button "Digital Data Wall" at bounding box center [1213, 217] width 125 height 32
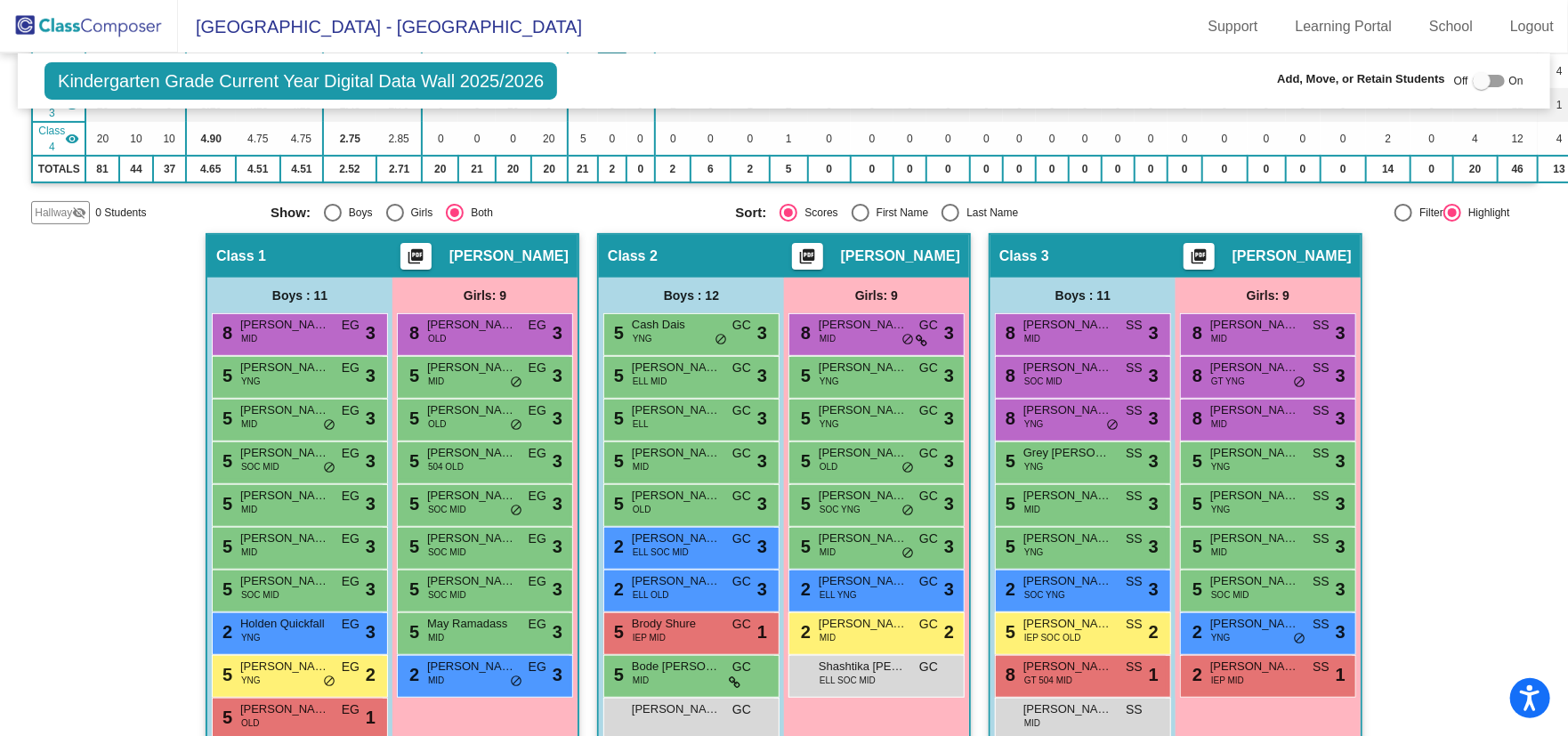
scroll to position [89, 0]
